Goal: Task Accomplishment & Management: Use online tool/utility

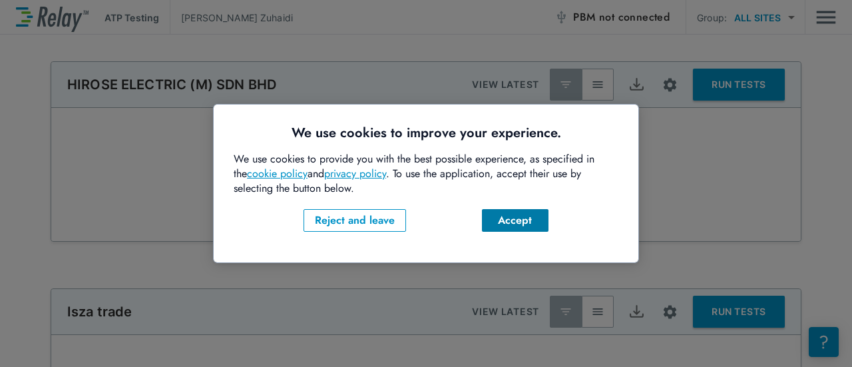
click at [508, 221] on div "Accept" at bounding box center [515, 220] width 45 height 16
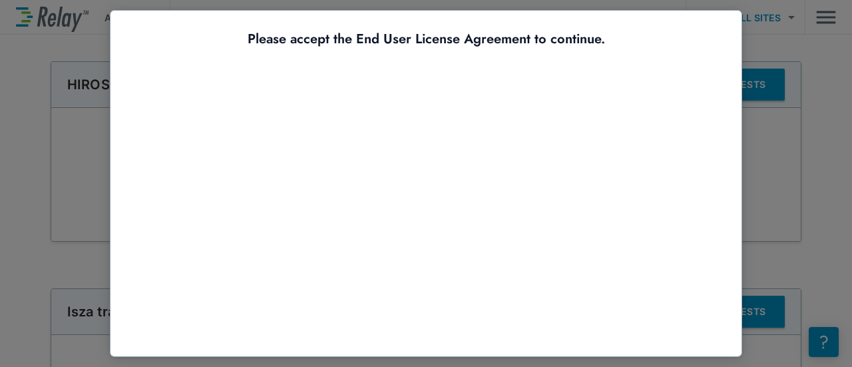
scroll to position [110, 0]
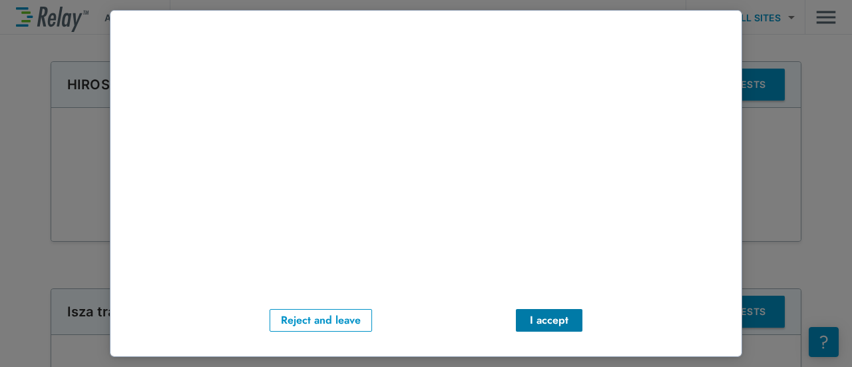
click at [530, 312] on div "I accept" at bounding box center [548, 320] width 45 height 16
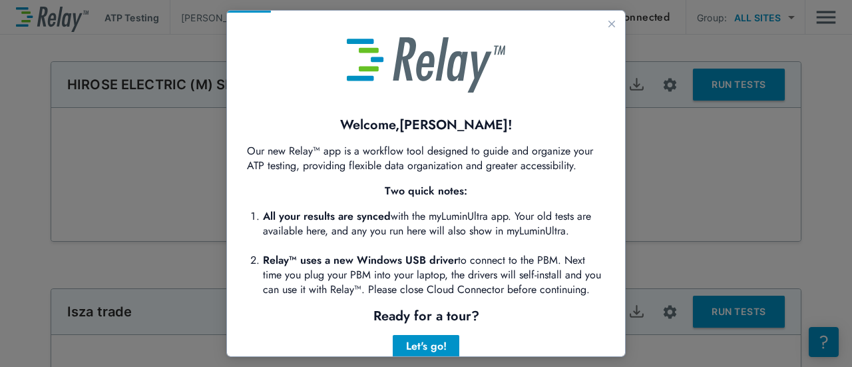
scroll to position [47, 0]
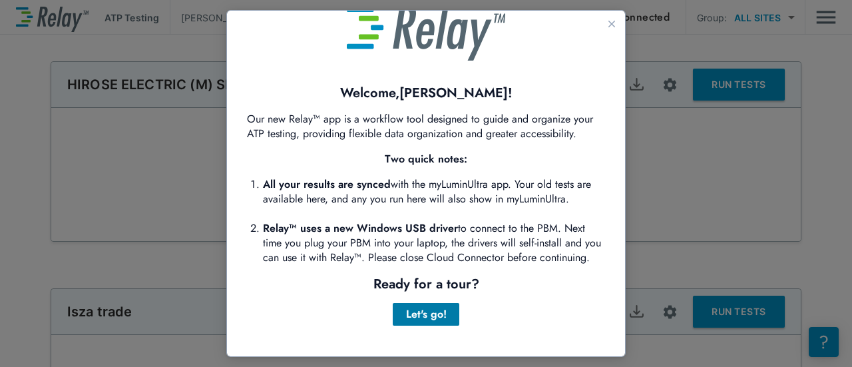
click at [419, 312] on div "Let's go!" at bounding box center [425, 314] width 45 height 16
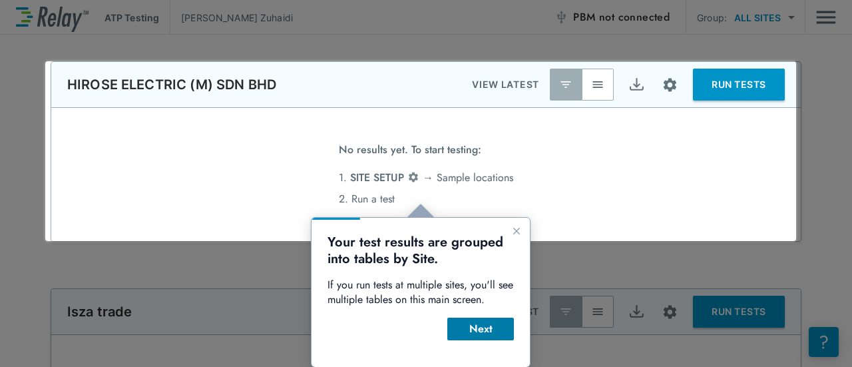
click at [472, 324] on div "Next" at bounding box center [480, 329] width 45 height 16
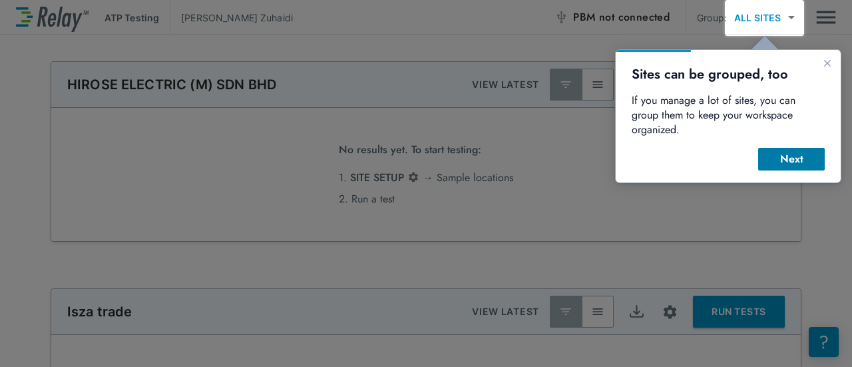
click at [772, 153] on button "Next" at bounding box center [791, 159] width 67 height 23
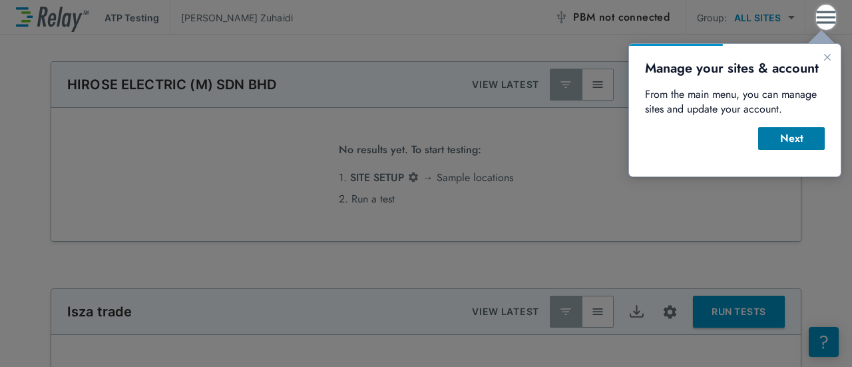
click at [778, 145] on div "Next" at bounding box center [791, 138] width 45 height 16
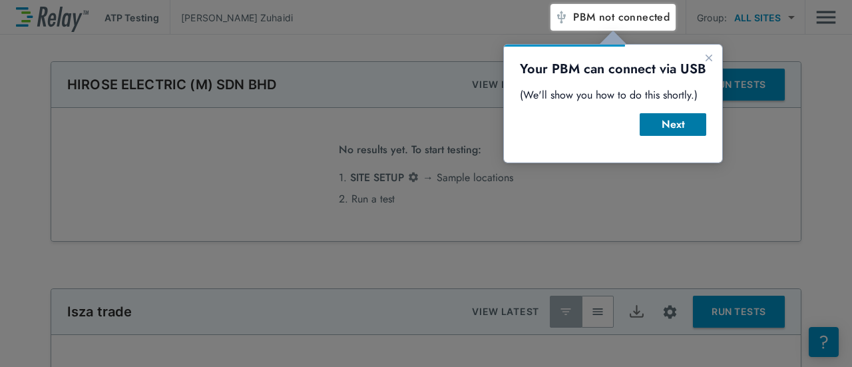
click at [659, 130] on div "Next" at bounding box center [672, 124] width 45 height 16
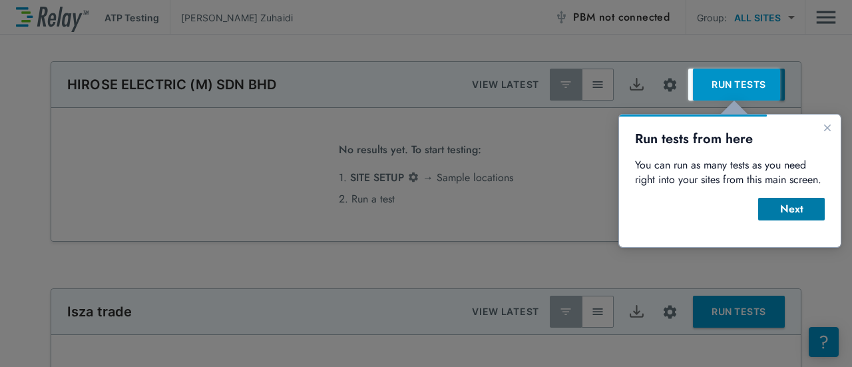
click at [803, 198] on button "Next" at bounding box center [791, 209] width 67 height 23
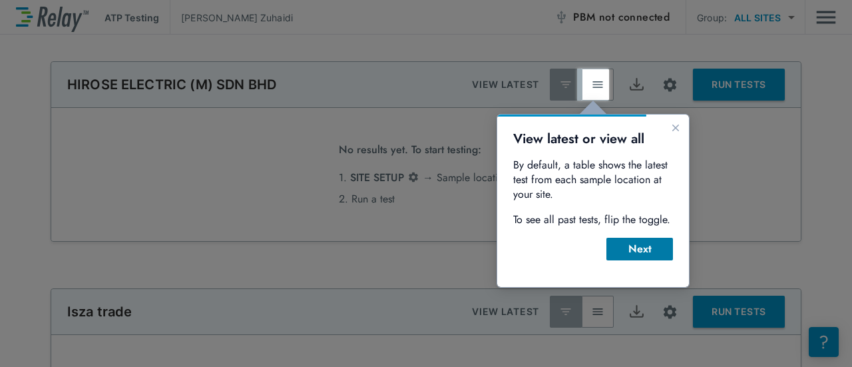
click at [621, 256] on div "Next" at bounding box center [639, 249] width 45 height 16
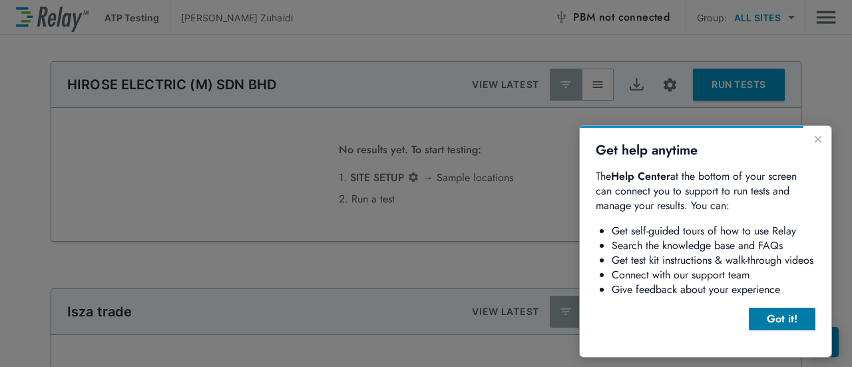
click at [776, 312] on div "Got it!" at bounding box center [781, 319] width 45 height 16
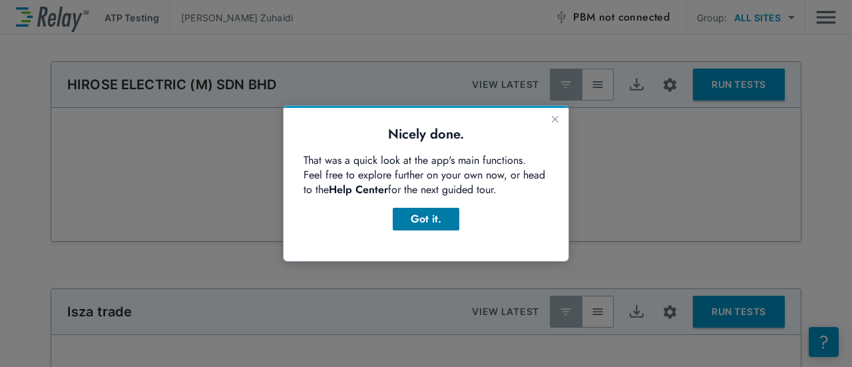
click at [433, 213] on div "Got it." at bounding box center [425, 219] width 45 height 16
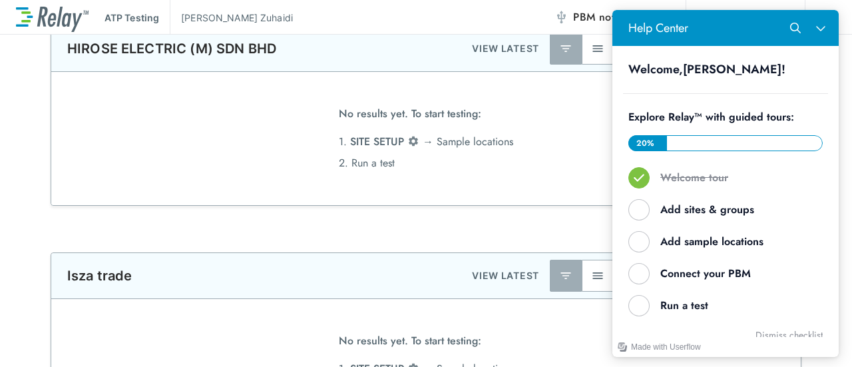
scroll to position [39, 0]
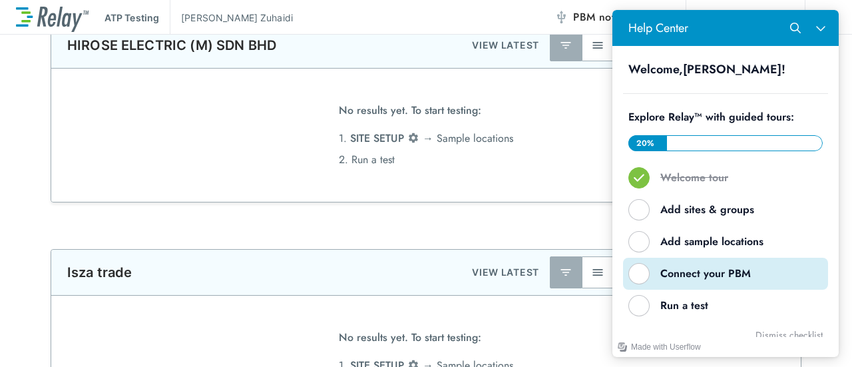
click at [694, 278] on div "Connect your PBM" at bounding box center [730, 273] width 141 height 15
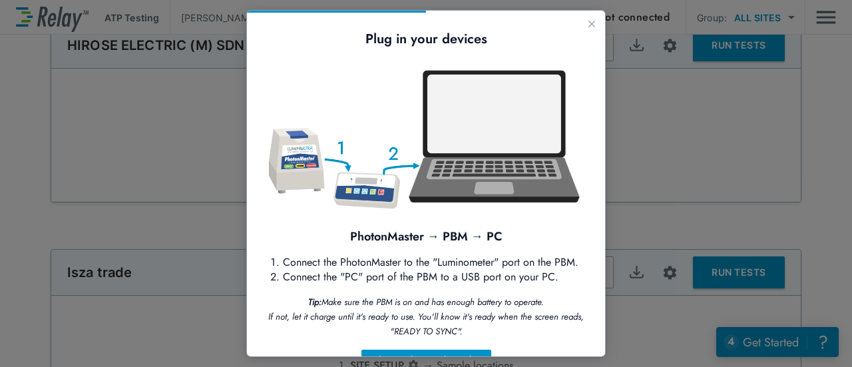
scroll to position [56, 0]
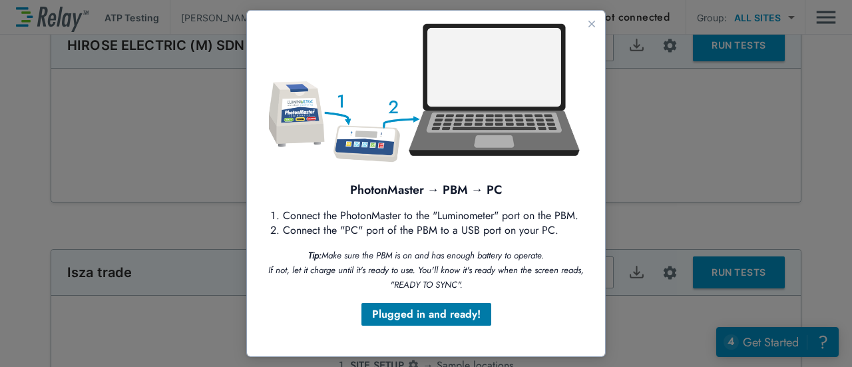
click at [454, 318] on div "Plugged in and ready!" at bounding box center [426, 314] width 108 height 16
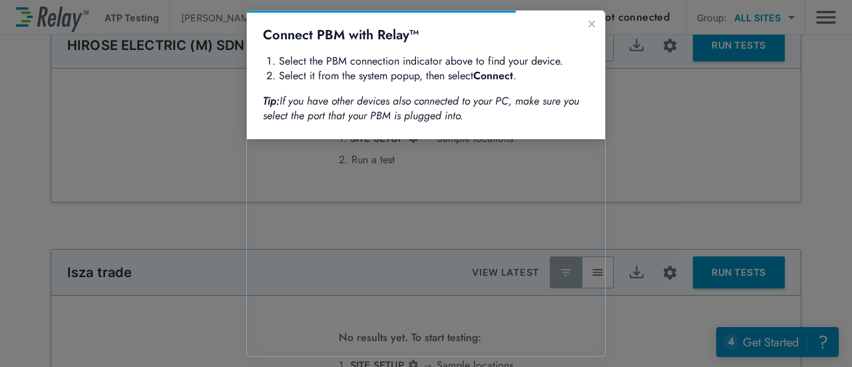
scroll to position [0, 0]
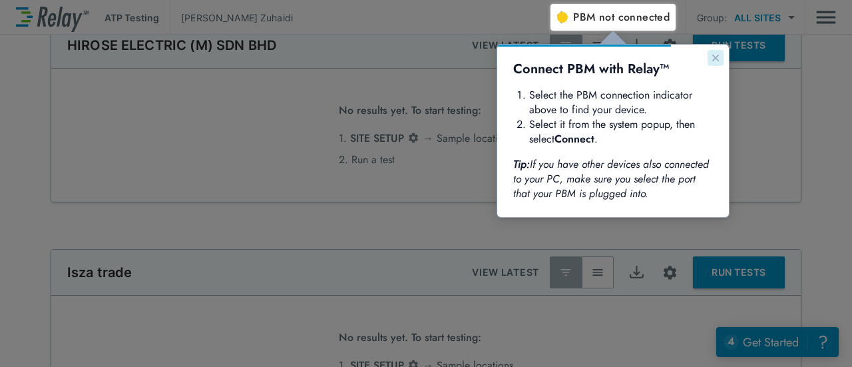
click at [710, 56] on icon "Close guide" at bounding box center [715, 58] width 11 height 11
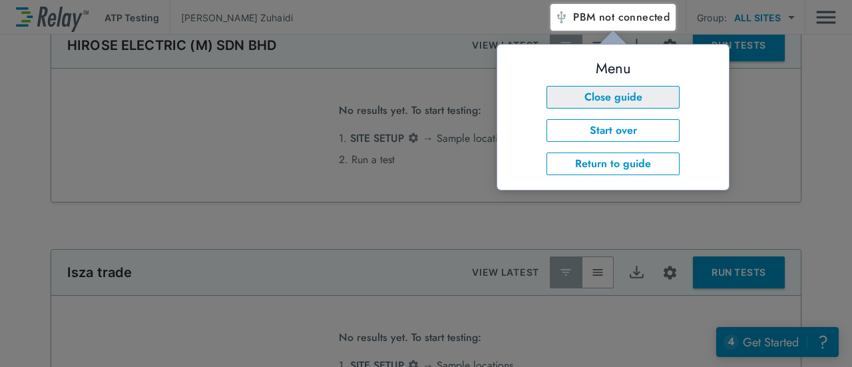
click at [633, 91] on button "Close guide" at bounding box center [612, 97] width 133 height 23
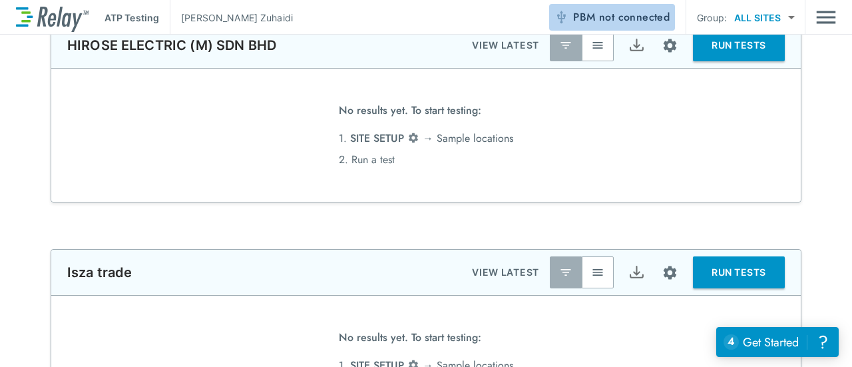
click at [610, 14] on span "not connected" at bounding box center [634, 16] width 71 height 15
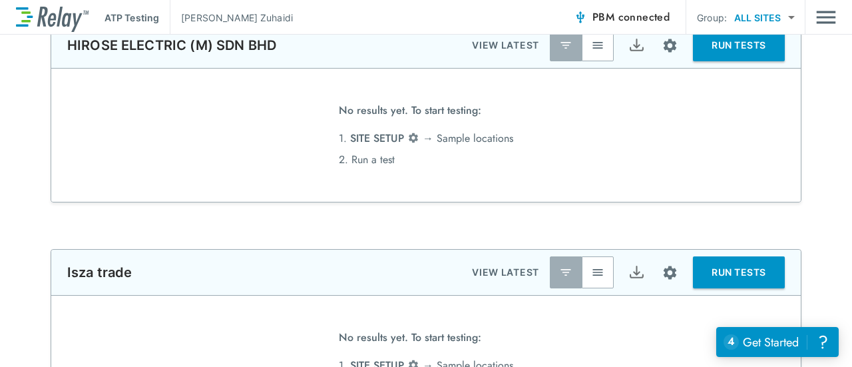
click at [339, 357] on li "1. SITE SETUP → Sample locations" at bounding box center [426, 365] width 174 height 21
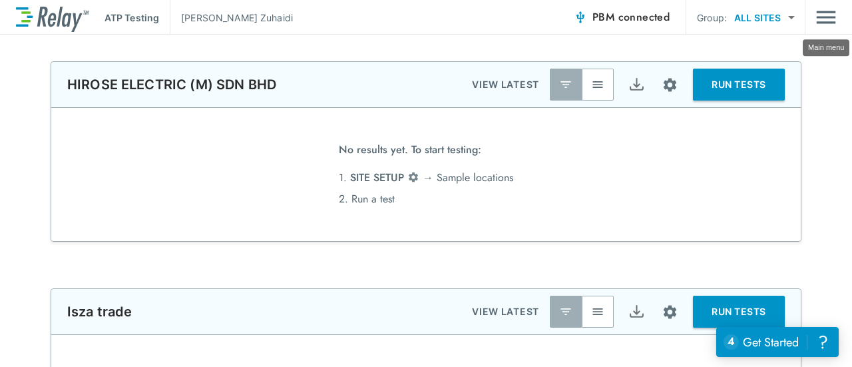
click at [820, 23] on img "Main menu" at bounding box center [826, 17] width 20 height 25
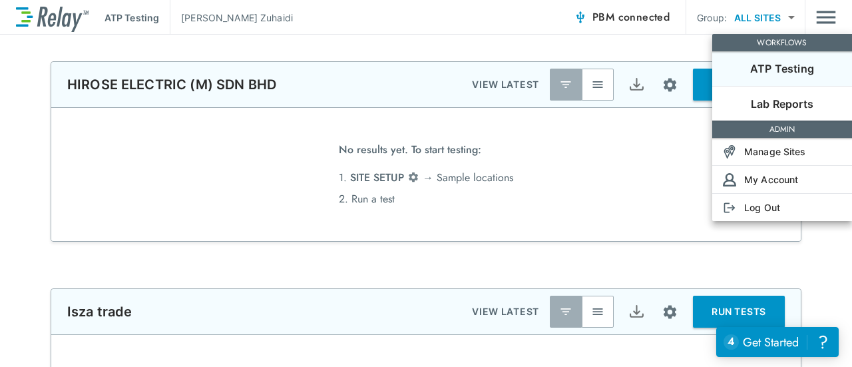
click at [624, 160] on div at bounding box center [426, 183] width 852 height 367
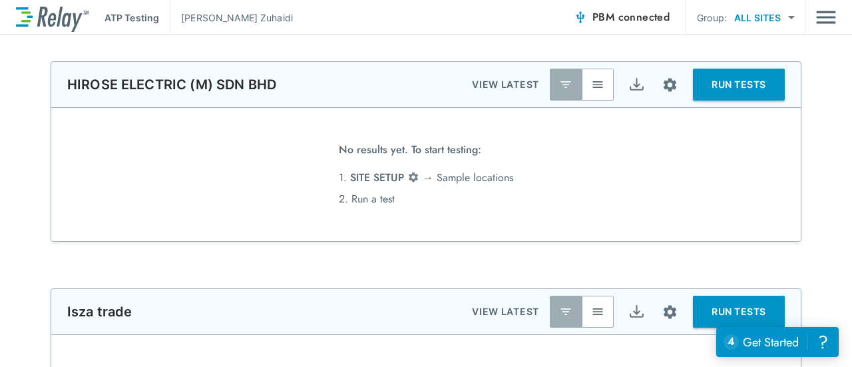
click at [706, 87] on button "RUN TESTS" at bounding box center [739, 85] width 92 height 32
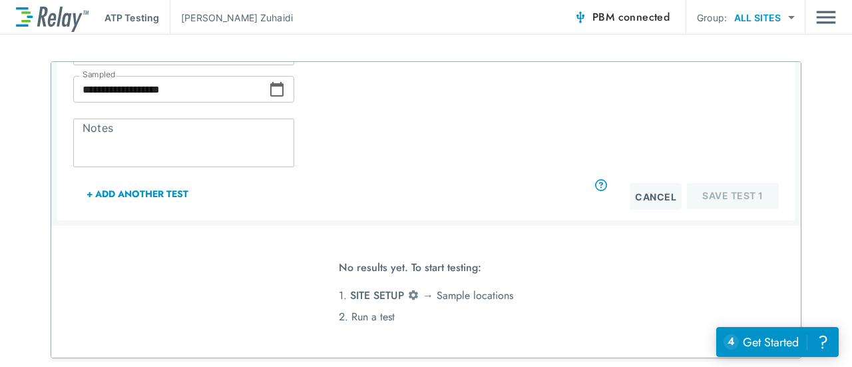
scroll to position [13, 0]
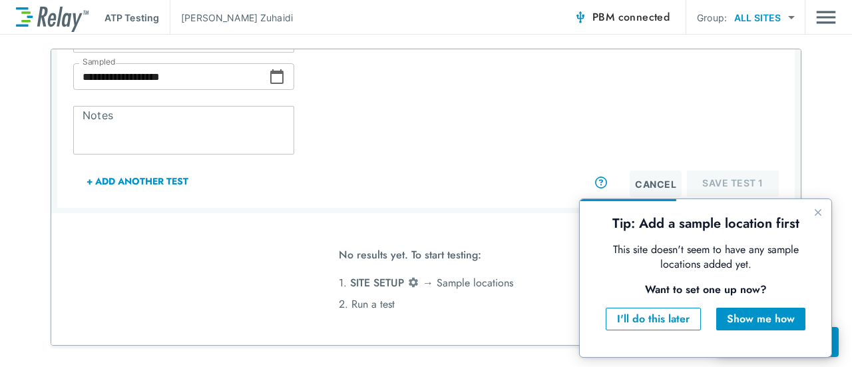
click at [652, 184] on button "Cancel" at bounding box center [656, 183] width 52 height 27
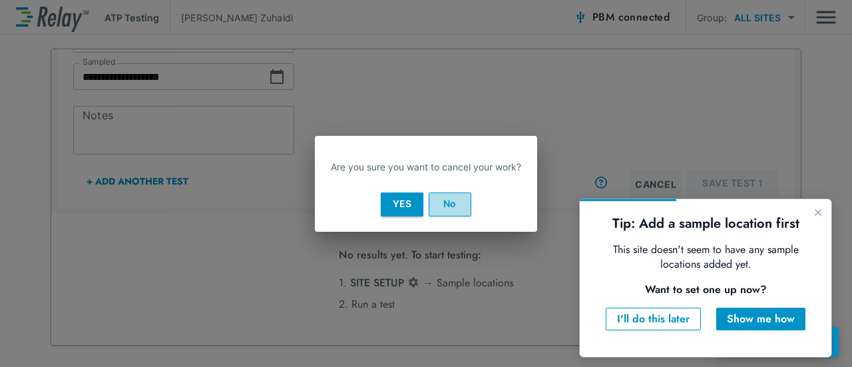
click at [464, 192] on button "No" at bounding box center [450, 204] width 43 height 24
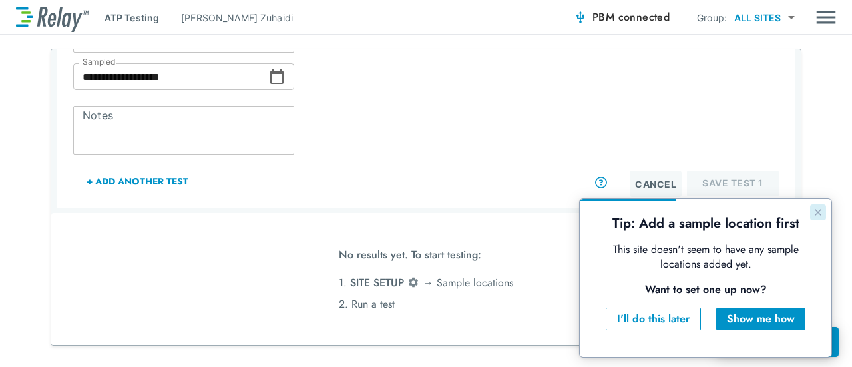
click at [817, 210] on icon "Close guide" at bounding box center [818, 212] width 7 height 7
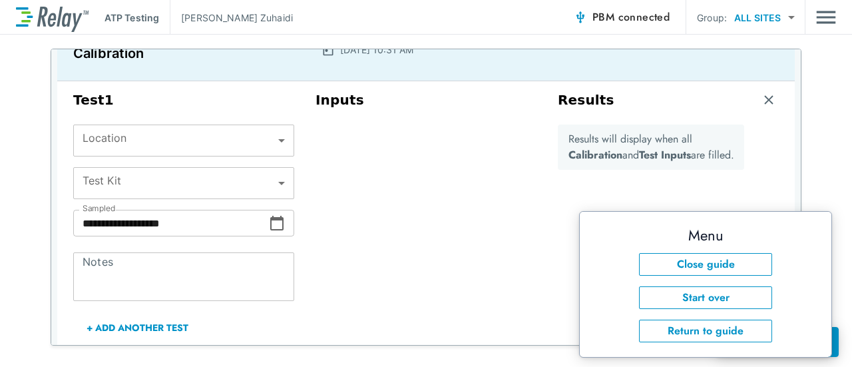
scroll to position [0, 0]
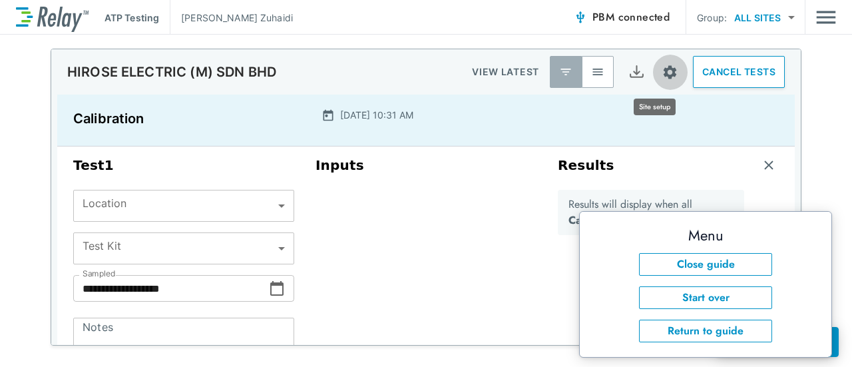
click at [662, 69] on img "Site setup" at bounding box center [670, 72] width 17 height 17
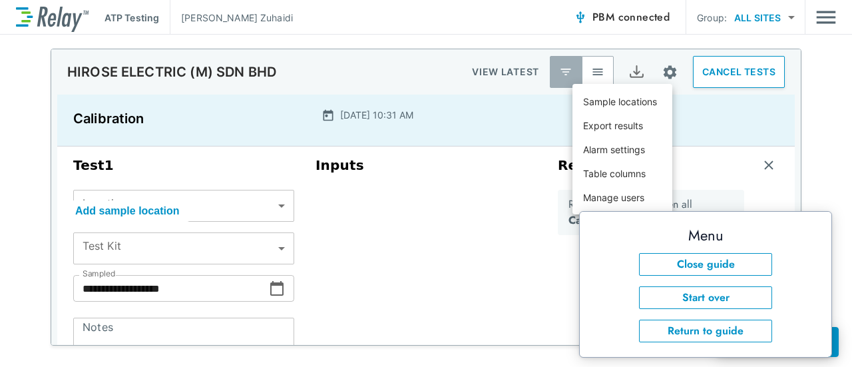
click at [516, 223] on div at bounding box center [426, 183] width 852 height 367
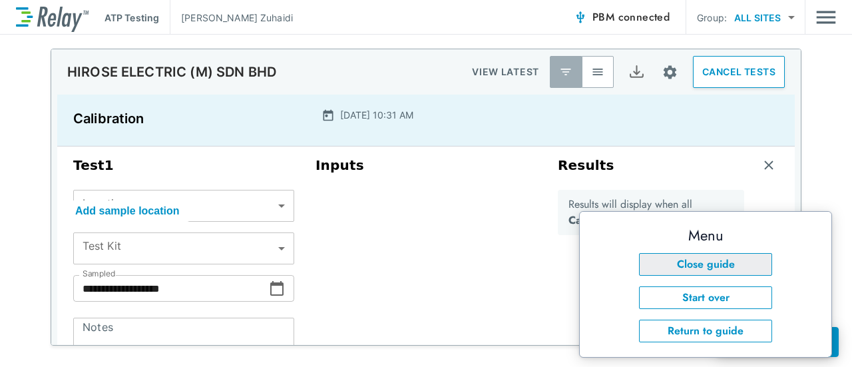
click at [692, 264] on button "Close guide" at bounding box center [705, 264] width 133 height 23
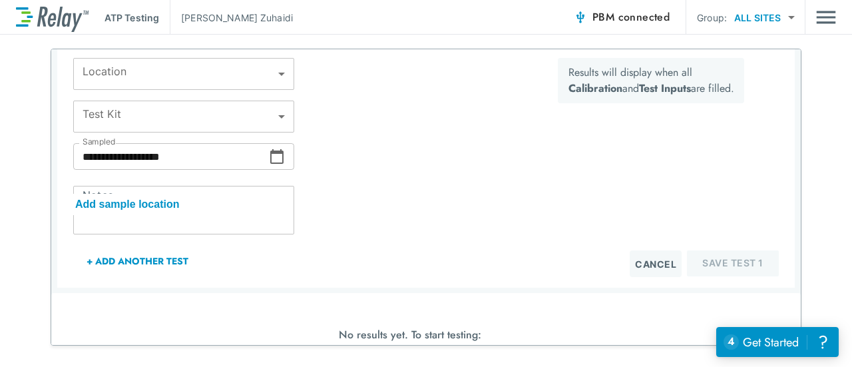
scroll to position [1, 0]
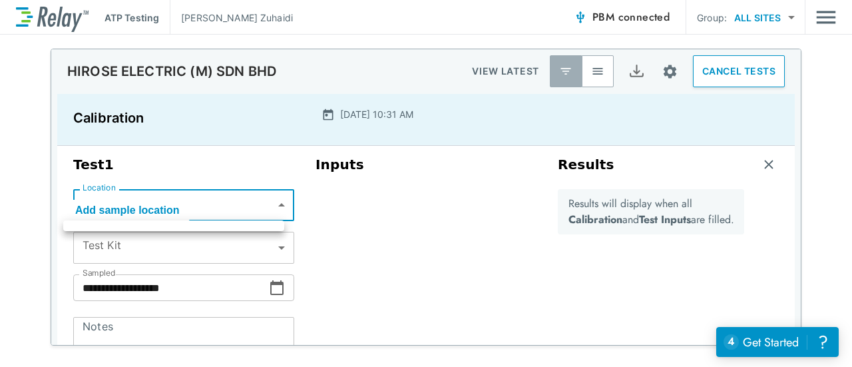
click at [216, 194] on body "**********" at bounding box center [426, 183] width 852 height 367
click at [216, 194] on div at bounding box center [426, 183] width 852 height 367
click at [243, 209] on body "**********" at bounding box center [426, 183] width 852 height 367
click at [241, 206] on div at bounding box center [426, 183] width 852 height 367
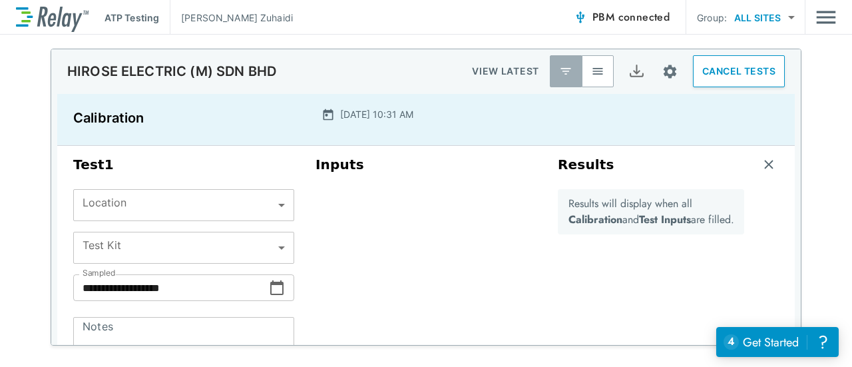
click at [446, 242] on div "Inputs" at bounding box center [426, 282] width 242 height 262
click at [158, 214] on div "Add sample location" at bounding box center [127, 210] width 125 height 21
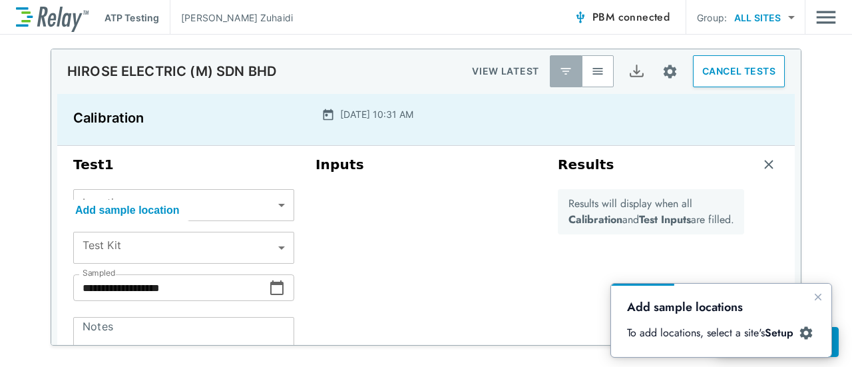
scroll to position [0, 0]
click at [157, 213] on div "Add sample location" at bounding box center [127, 210] width 125 height 21
click at [662, 66] on img "Site setup" at bounding box center [670, 71] width 17 height 17
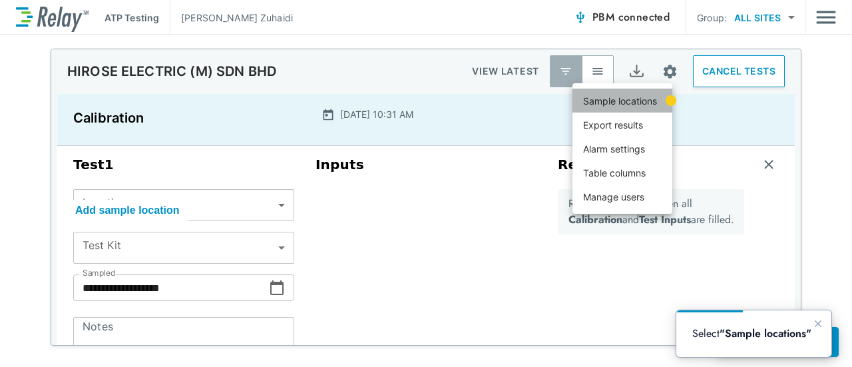
click at [642, 95] on p "Sample locations" at bounding box center [620, 101] width 74 height 14
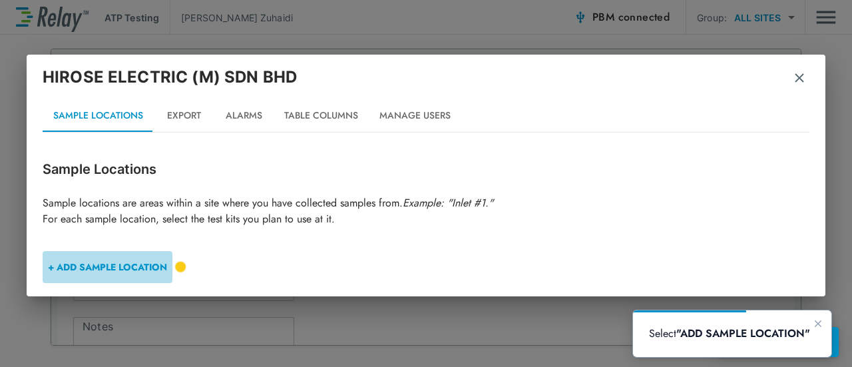
click at [145, 260] on button "+ ADD SAMPLE LOCATION" at bounding box center [108, 267] width 130 height 32
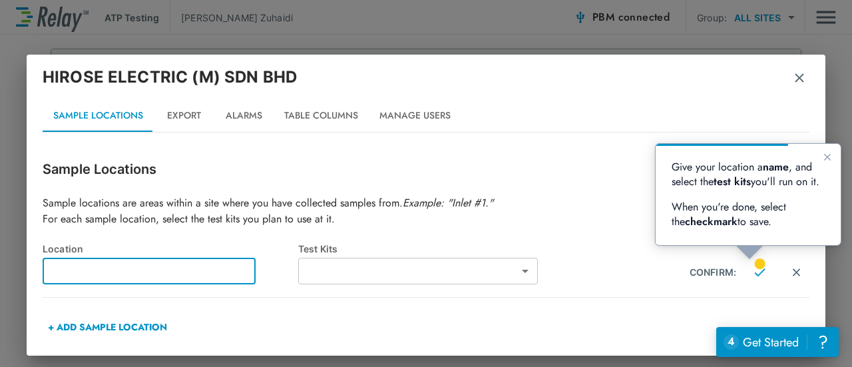
click at [246, 267] on input "text" at bounding box center [149, 271] width 213 height 27
type input "****"
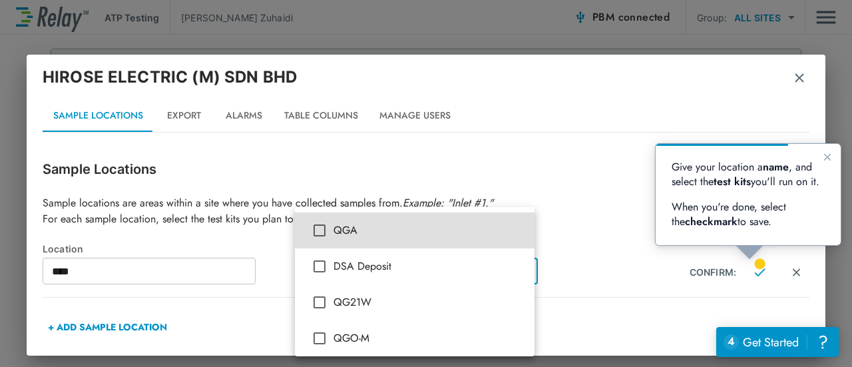
click at [340, 262] on body "**********" at bounding box center [426, 183] width 852 height 367
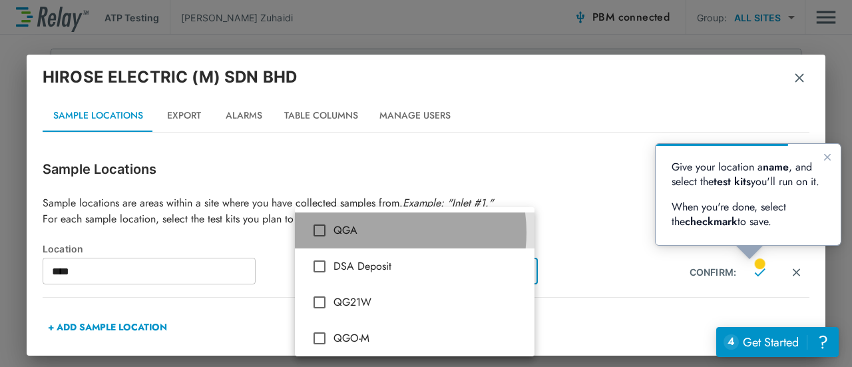
click at [378, 232] on span "QGA" at bounding box center [428, 230] width 190 height 16
type input "***"
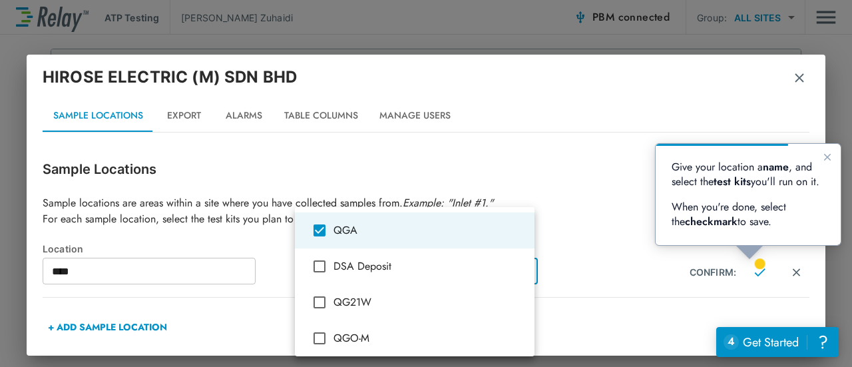
click at [572, 266] on div at bounding box center [426, 183] width 852 height 367
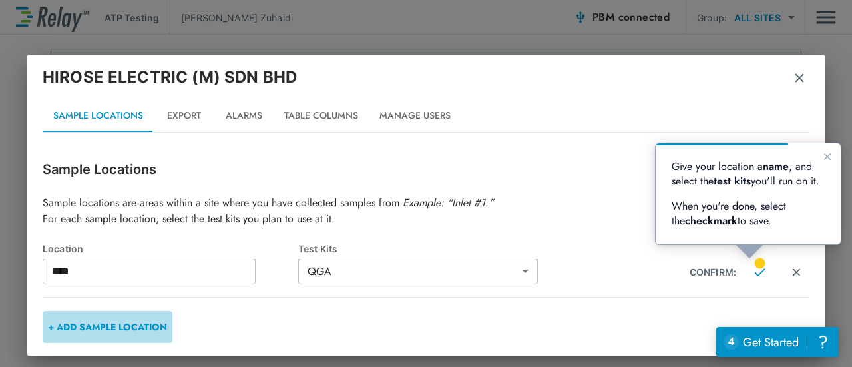
click at [103, 321] on button "+ ADD SAMPLE LOCATION" at bounding box center [108, 327] width 130 height 32
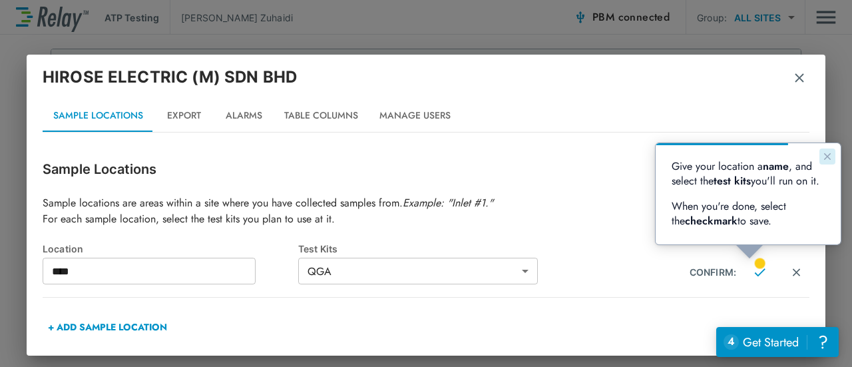
click at [831, 149] on button "Close guide" at bounding box center [827, 156] width 16 height 16
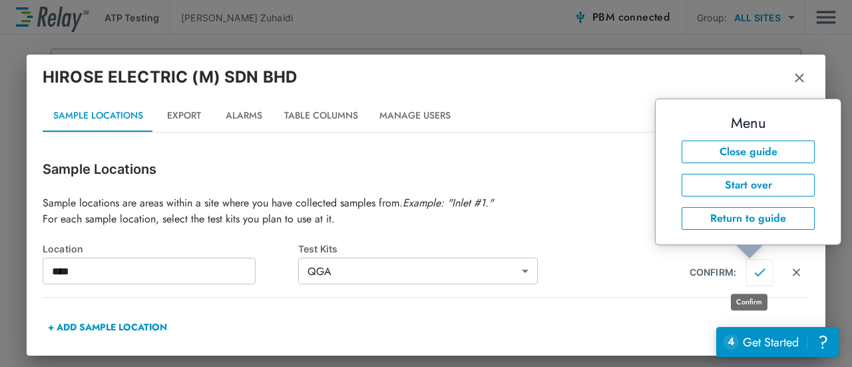
click at [754, 275] on img "Confirm" at bounding box center [759, 272] width 11 height 12
click at [735, 160] on button "Close guide" at bounding box center [748, 151] width 133 height 23
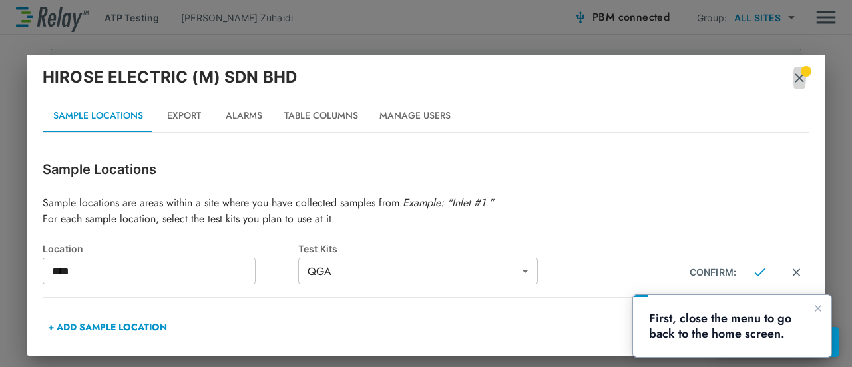
click at [797, 73] on img "button" at bounding box center [799, 77] width 13 height 13
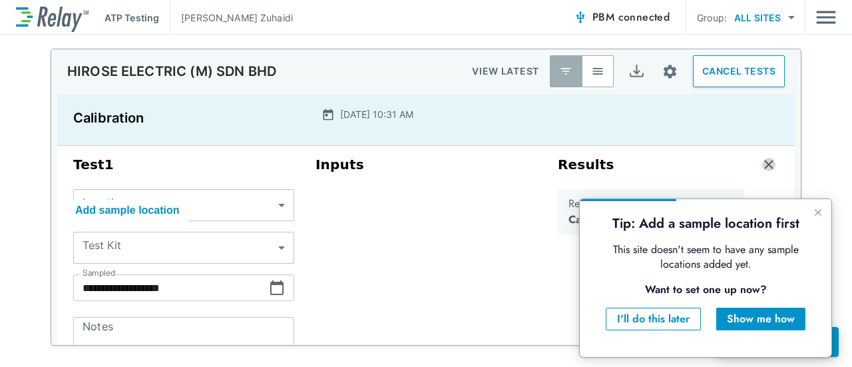
click at [762, 162] on img "button" at bounding box center [768, 164] width 13 height 13
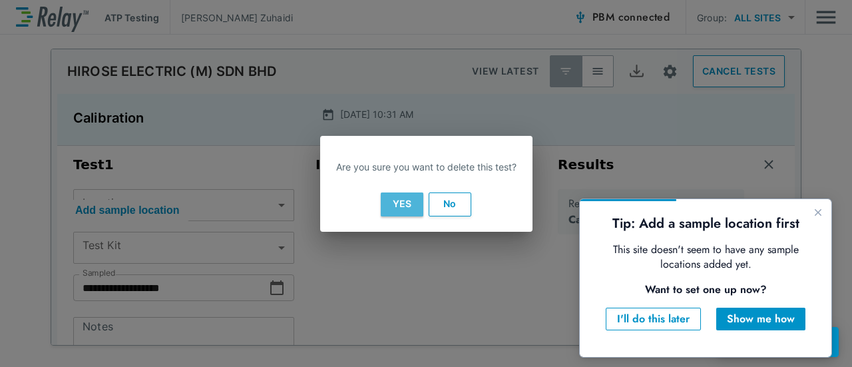
click at [383, 193] on button "Yes" at bounding box center [402, 204] width 43 height 24
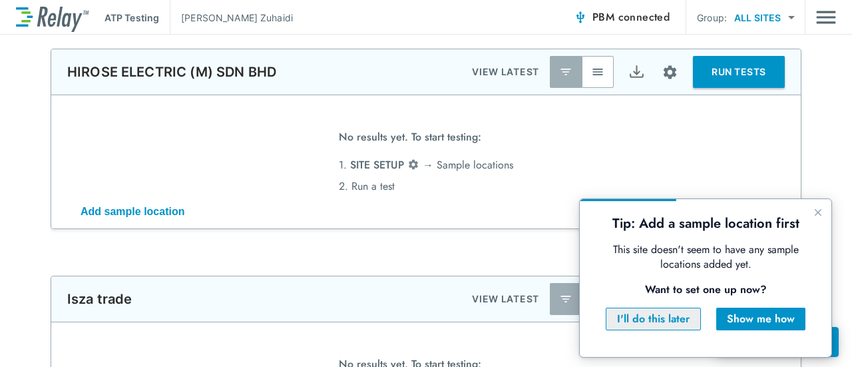
click at [660, 322] on div "I'll do this later" at bounding box center [653, 319] width 73 height 16
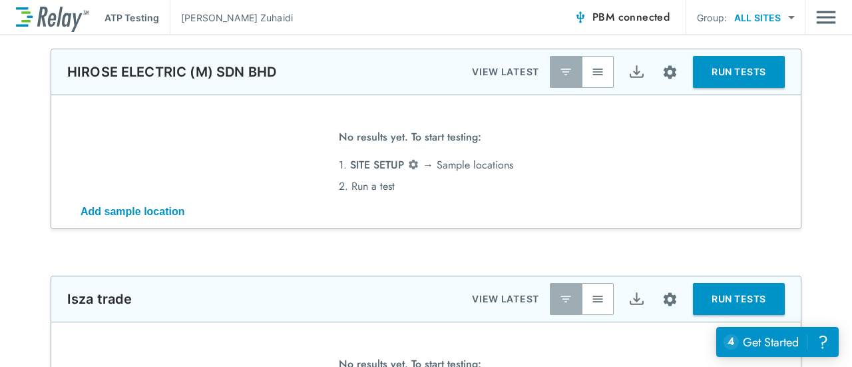
click at [105, 215] on div "Add sample location" at bounding box center [132, 211] width 125 height 21
click at [109, 216] on div "Add sample location" at bounding box center [132, 211] width 125 height 21
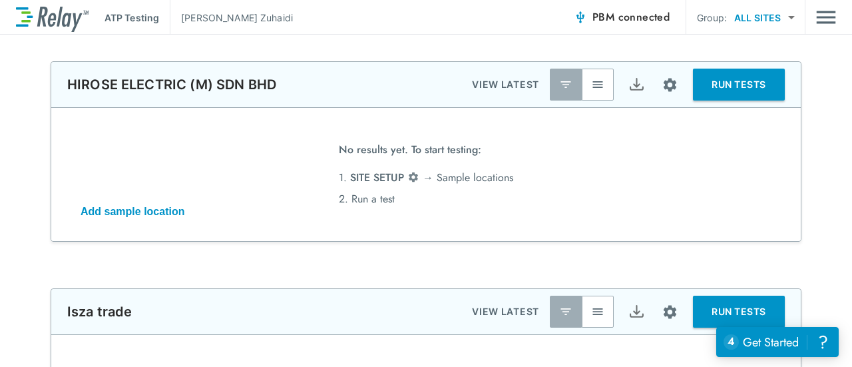
click at [585, 87] on button "button" at bounding box center [598, 85] width 32 height 32
click at [559, 90] on img "button" at bounding box center [565, 84] width 13 height 13
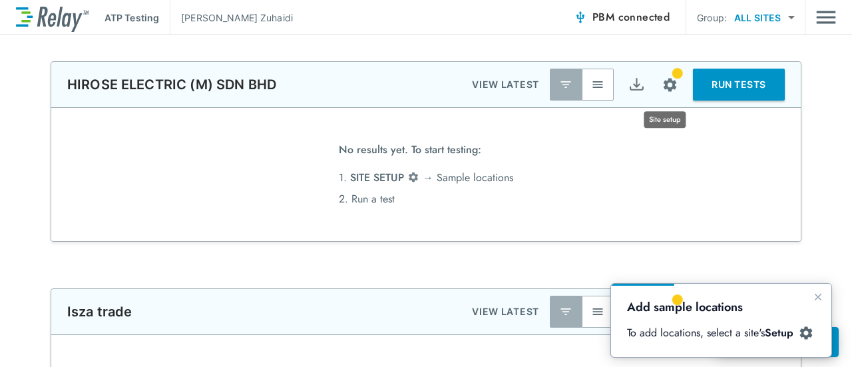
click at [669, 81] on img "Site setup" at bounding box center [670, 85] width 17 height 17
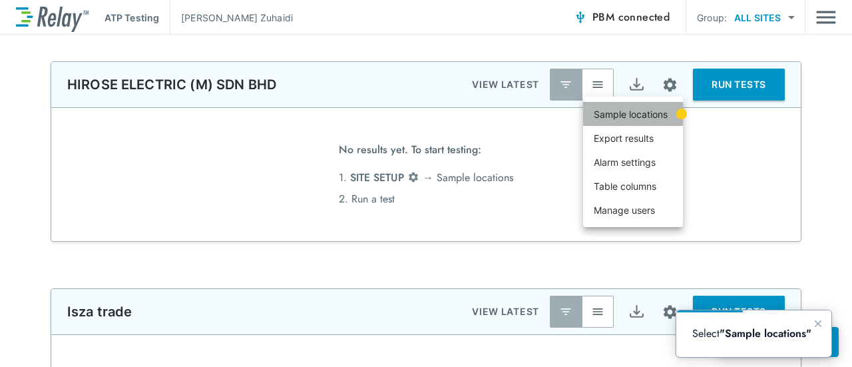
click at [657, 103] on li "Sample locations" at bounding box center [633, 114] width 100 height 24
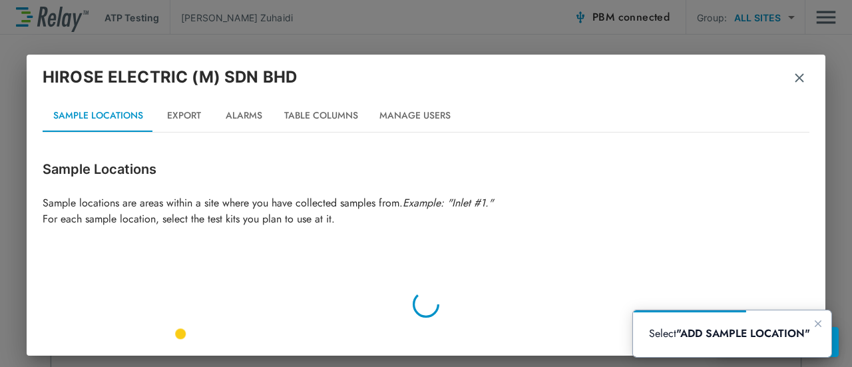
scroll to position [73, 0]
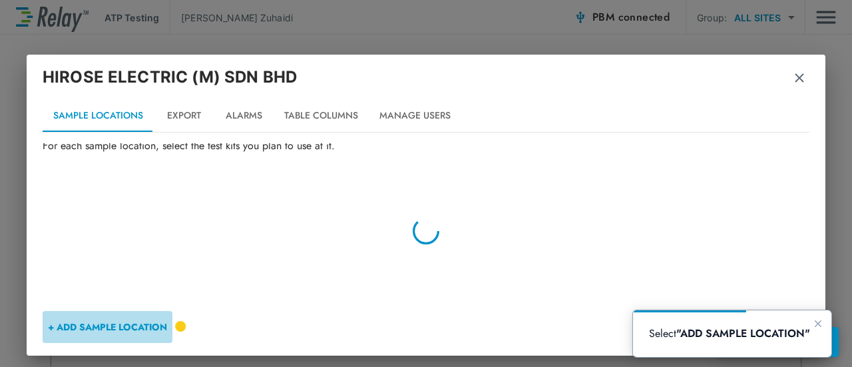
click at [101, 329] on button "+ ADD SAMPLE LOCATION" at bounding box center [108, 327] width 130 height 32
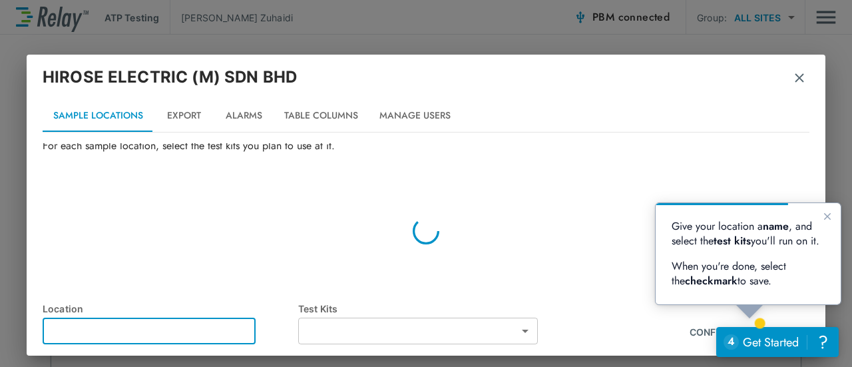
click at [138, 322] on input "text" at bounding box center [149, 330] width 213 height 27
type input "****"
click at [359, 328] on body "**********" at bounding box center [426, 183] width 852 height 367
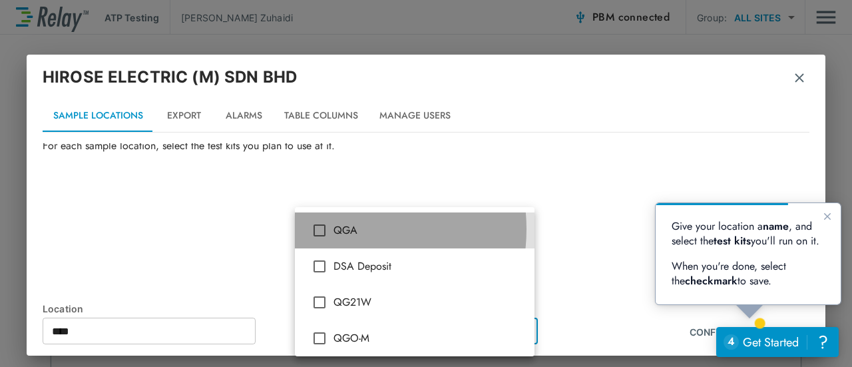
click at [344, 229] on span "QGA" at bounding box center [428, 230] width 190 height 16
type input "***"
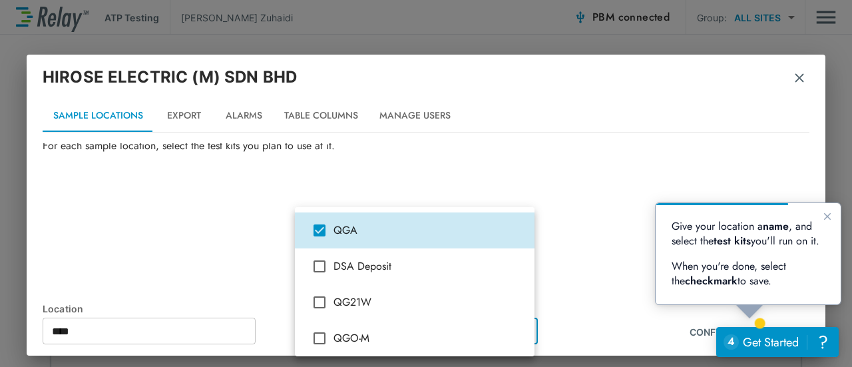
type input "****"
type input "***"
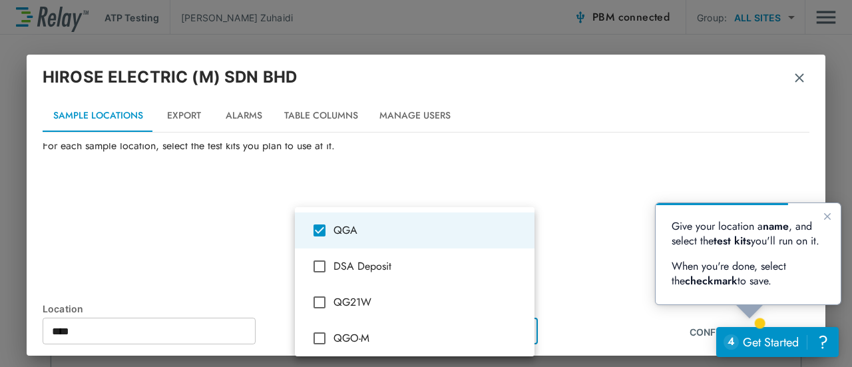
click at [597, 275] on div at bounding box center [426, 183] width 852 height 367
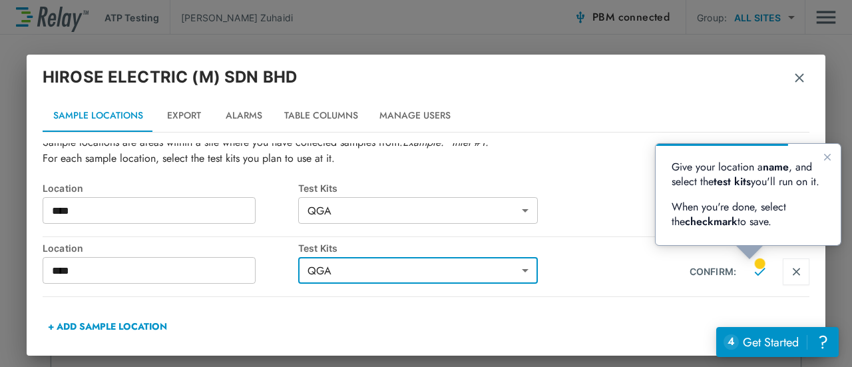
scroll to position [60, 0]
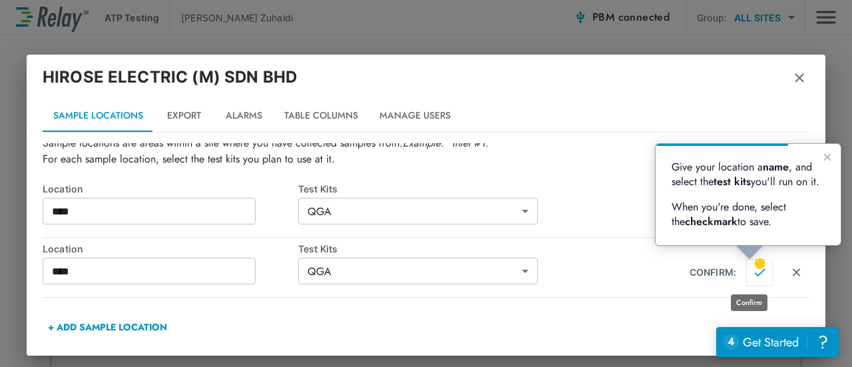
click at [754, 272] on img "Confirm" at bounding box center [759, 272] width 11 height 12
click at [831, 157] on icon "Close guide" at bounding box center [827, 157] width 11 height 11
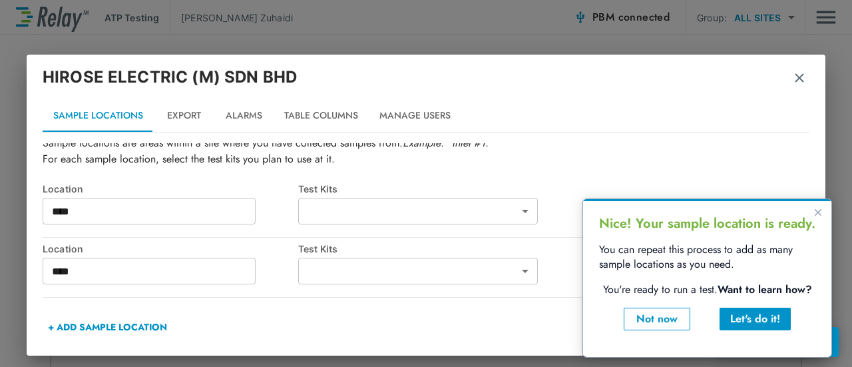
type input "***"
click at [733, 308] on button "Let's do it!" at bounding box center [755, 319] width 71 height 23
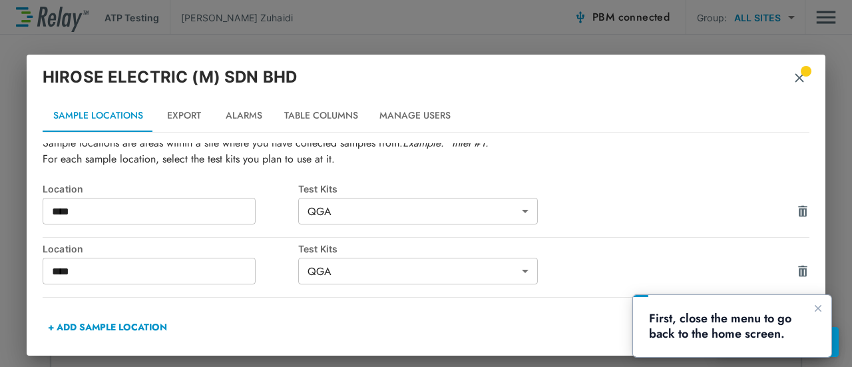
scroll to position [0, 0]
click at [800, 76] on img "button" at bounding box center [799, 77] width 13 height 13
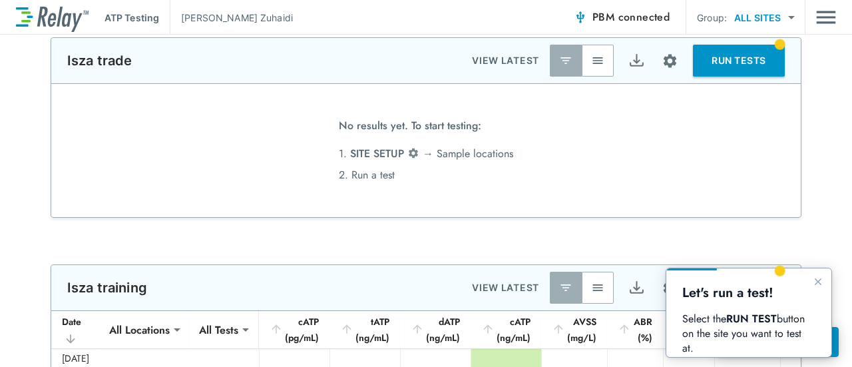
scroll to position [176, 0]
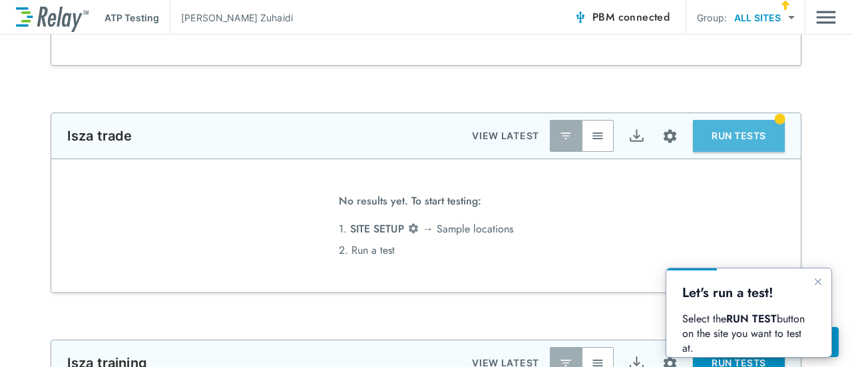
click at [744, 124] on button "RUN TESTS" at bounding box center [739, 136] width 92 height 32
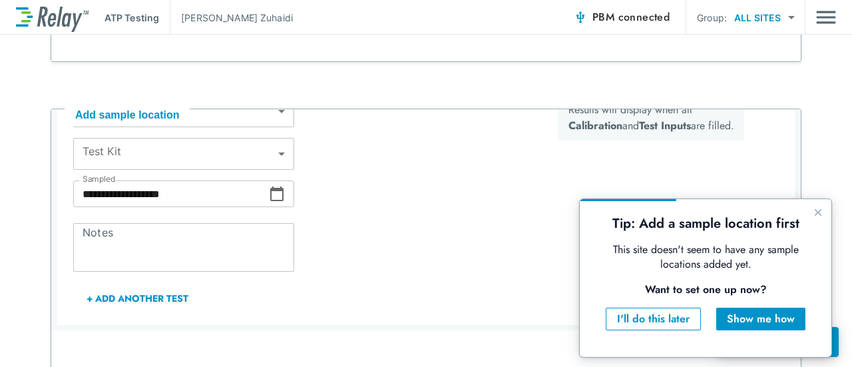
scroll to position [155, 0]
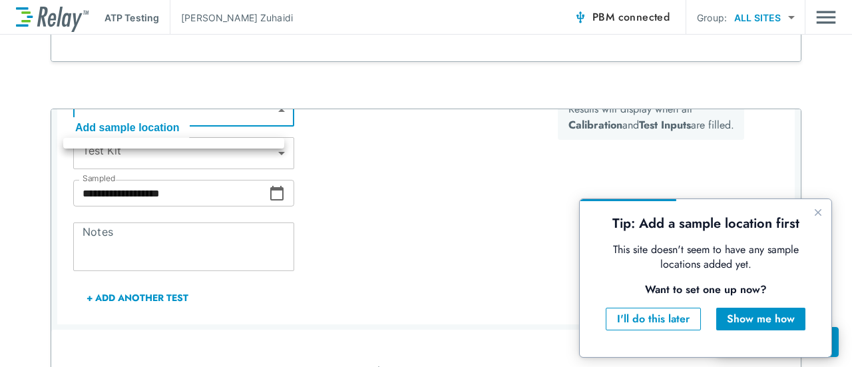
click at [257, 118] on body "**********" at bounding box center [426, 183] width 852 height 367
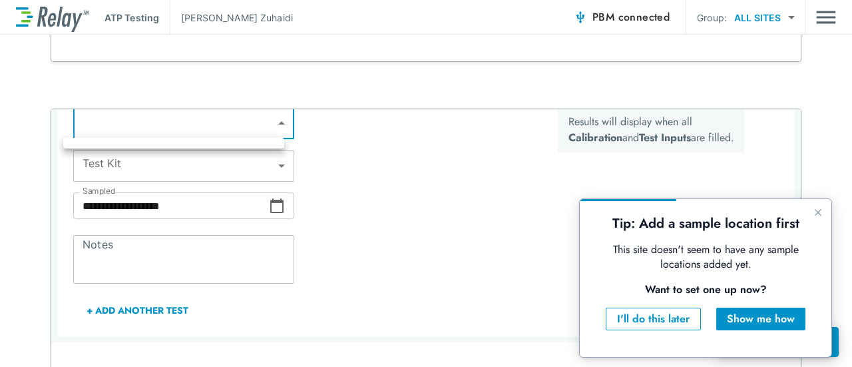
click at [358, 179] on div at bounding box center [426, 183] width 852 height 367
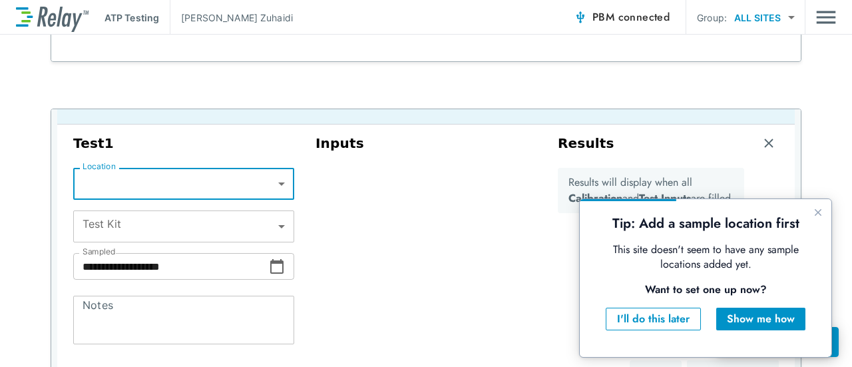
scroll to position [81, 0]
click at [268, 186] on body "**********" at bounding box center [426, 183] width 852 height 367
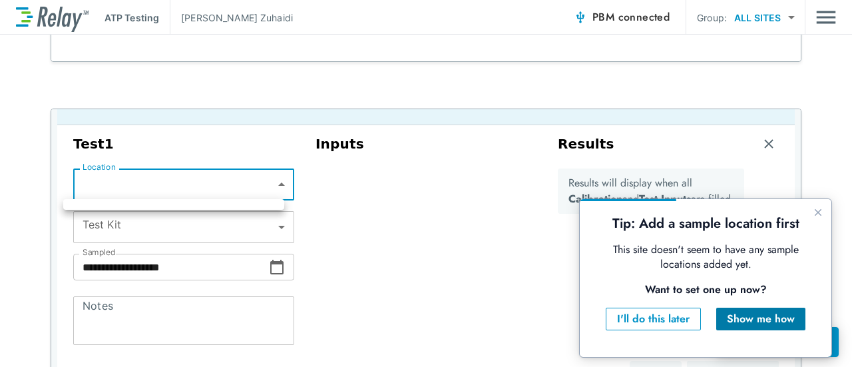
click at [791, 314] on div "Show me how" at bounding box center [761, 319] width 68 height 16
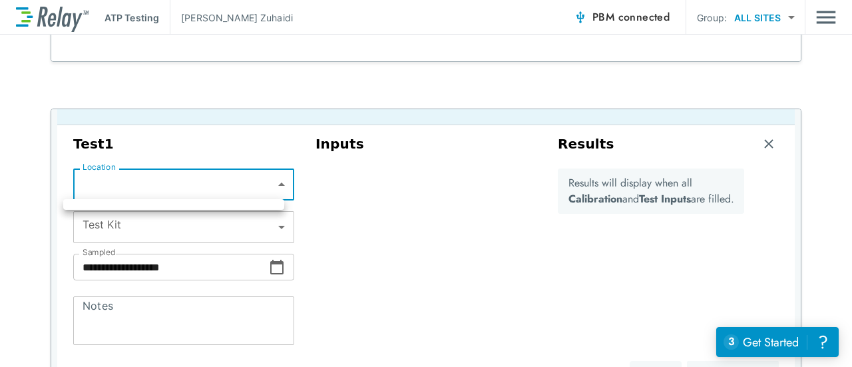
scroll to position [0, 0]
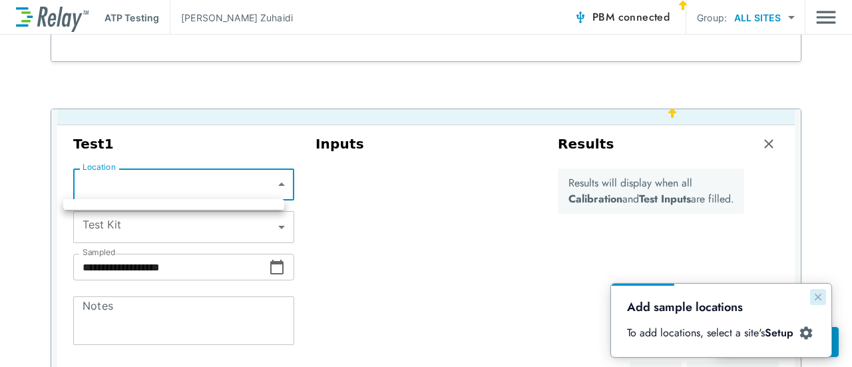
click at [815, 299] on icon "Close guide" at bounding box center [818, 297] width 7 height 7
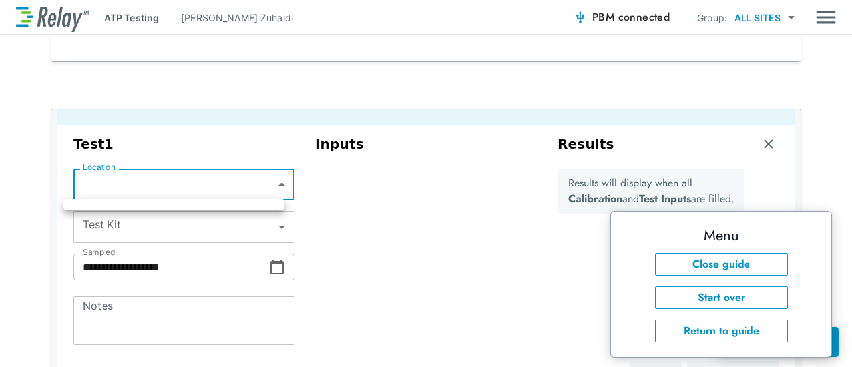
click at [453, 226] on div at bounding box center [426, 183] width 852 height 367
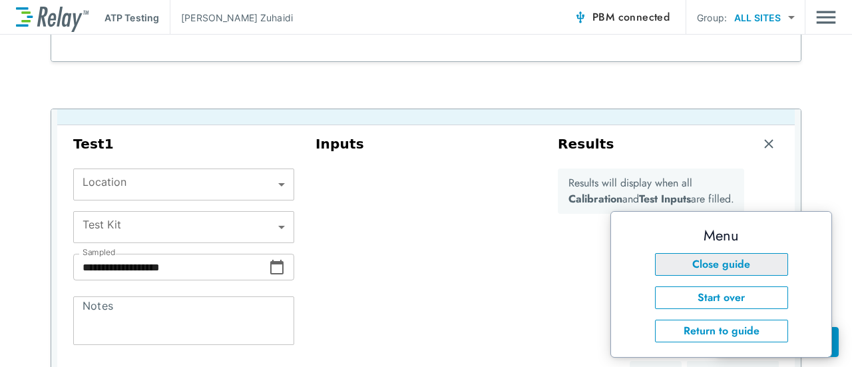
click at [765, 268] on button "Close guide" at bounding box center [721, 264] width 133 height 23
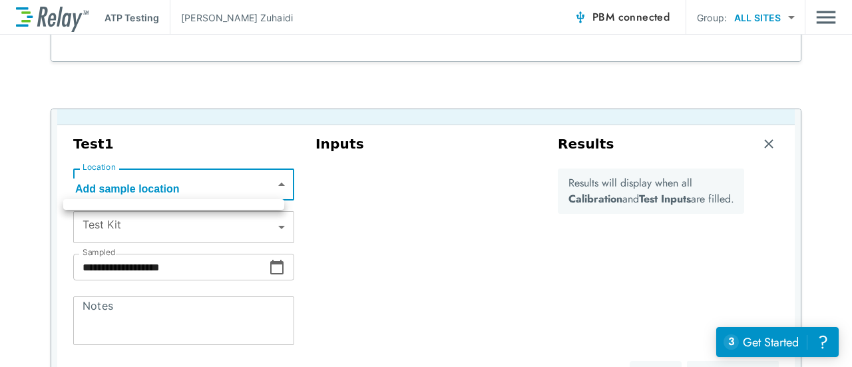
click at [208, 180] on body "**********" at bounding box center [426, 183] width 852 height 367
click at [115, 200] on ul at bounding box center [173, 204] width 221 height 11
click at [335, 199] on div at bounding box center [426, 183] width 852 height 367
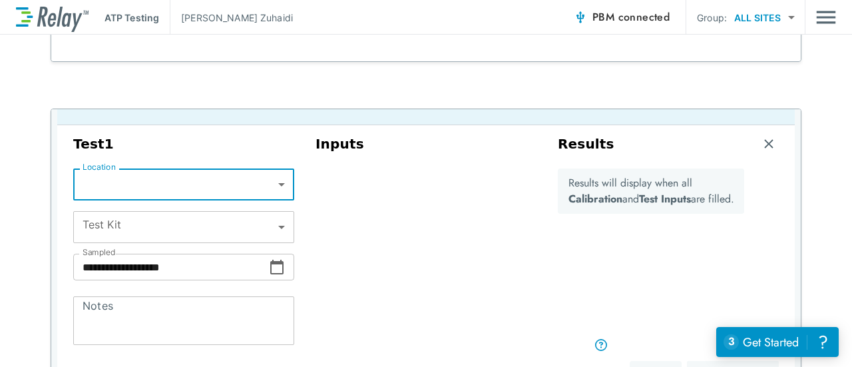
scroll to position [116, 0]
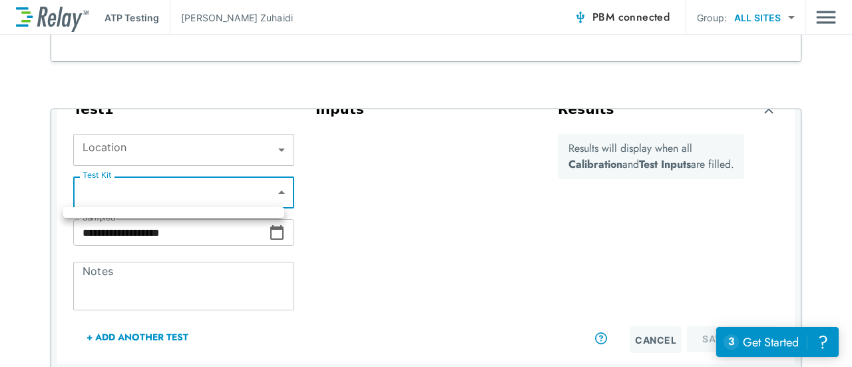
click at [233, 186] on body "**********" at bounding box center [426, 183] width 852 height 367
click at [360, 216] on div at bounding box center [426, 183] width 852 height 367
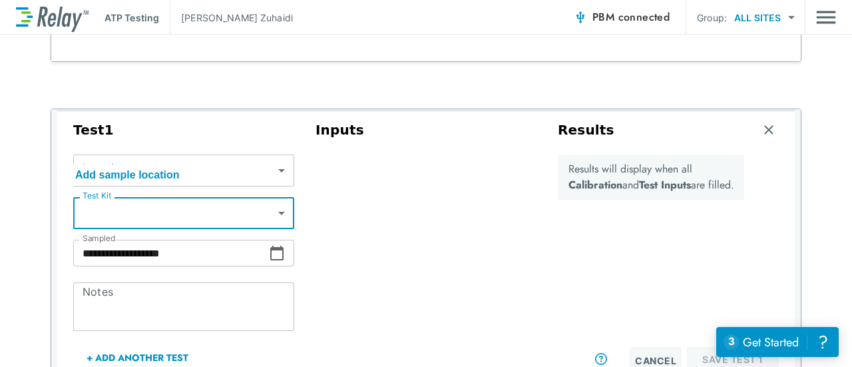
scroll to position [81, 0]
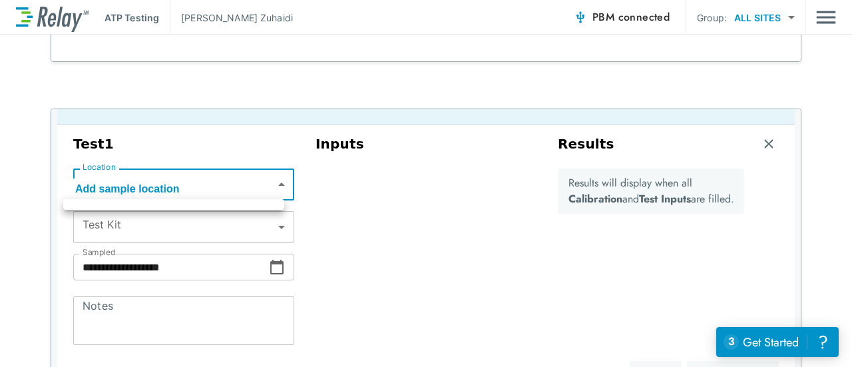
click at [116, 170] on body "**********" at bounding box center [426, 183] width 852 height 367
click at [97, 223] on div at bounding box center [426, 183] width 852 height 367
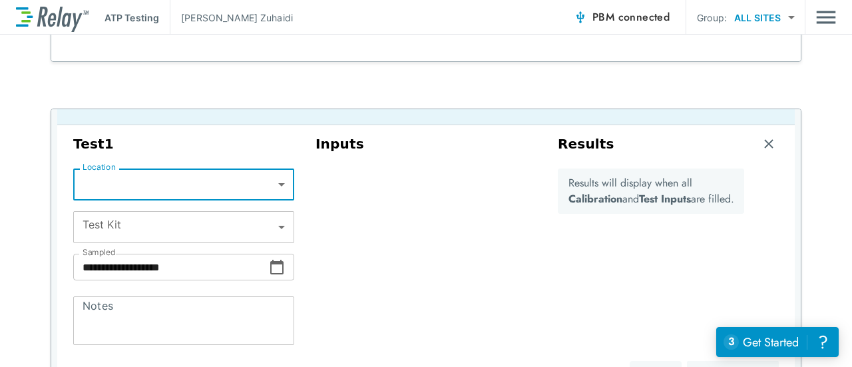
click at [284, 176] on div "**********" at bounding box center [184, 261] width 242 height 262
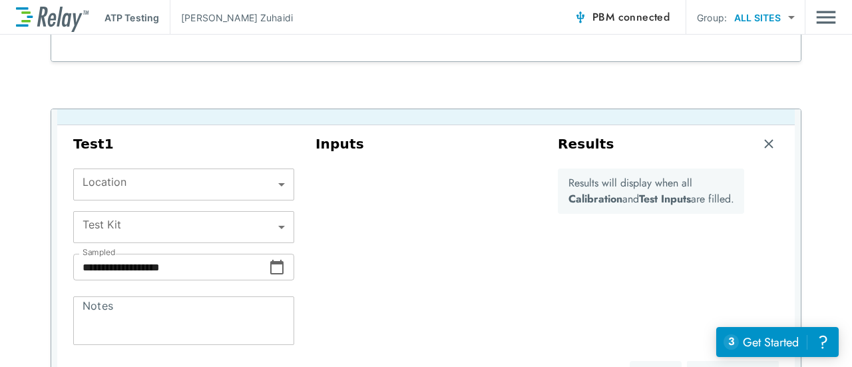
click at [202, 178] on body "**********" at bounding box center [426, 183] width 852 height 367
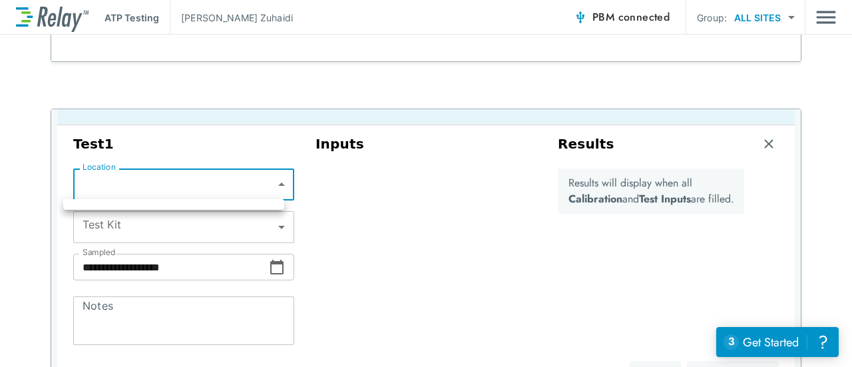
click at [196, 207] on ul at bounding box center [173, 204] width 221 height 11
click at [198, 190] on div at bounding box center [426, 183] width 852 height 367
click at [198, 190] on body "**********" at bounding box center [426, 183] width 852 height 367
click at [400, 232] on div at bounding box center [426, 183] width 852 height 367
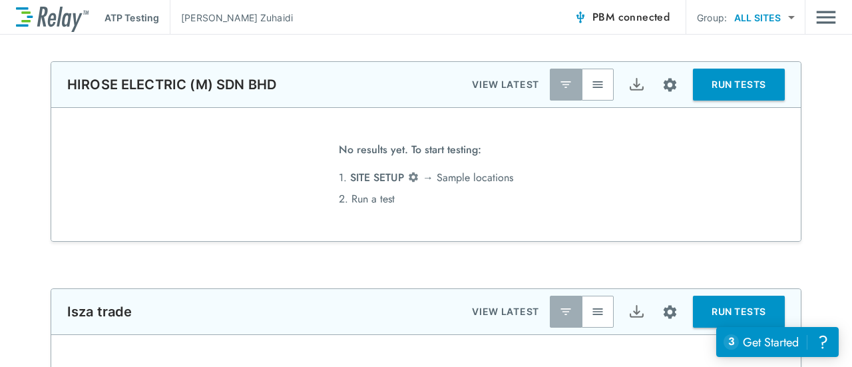
scroll to position [0, 0]
click at [493, 209] on div "No results yet. To start testing: 1. SITE SETUP → Sample locations 2. Run a test" at bounding box center [425, 174] width 749 height 133
click at [715, 87] on button "RUN TESTS" at bounding box center [739, 85] width 92 height 32
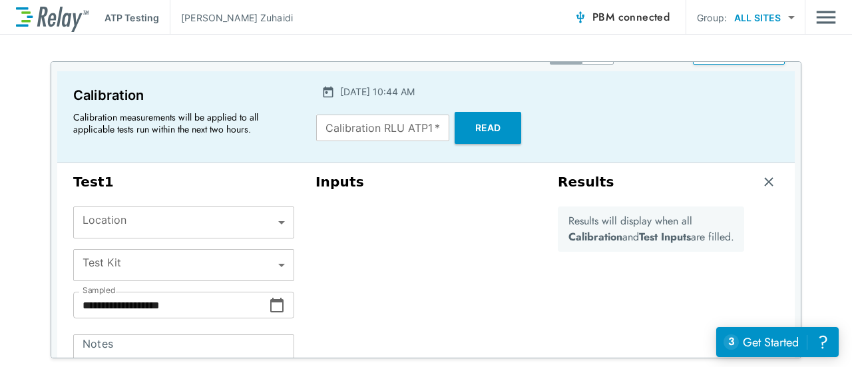
scroll to position [37, 0]
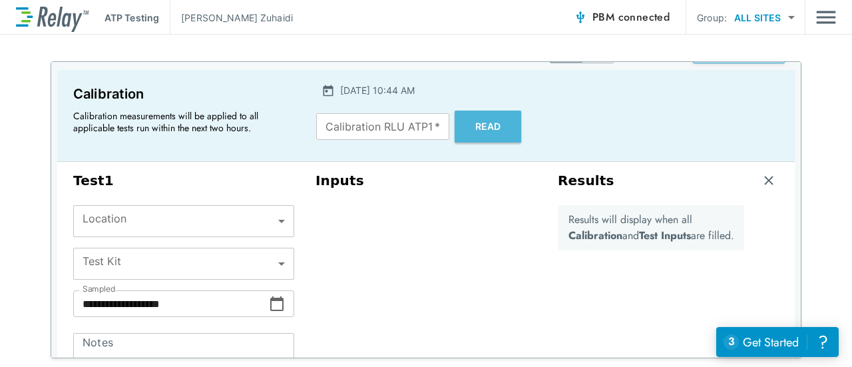
click at [479, 128] on button "Read" at bounding box center [488, 126] width 67 height 32
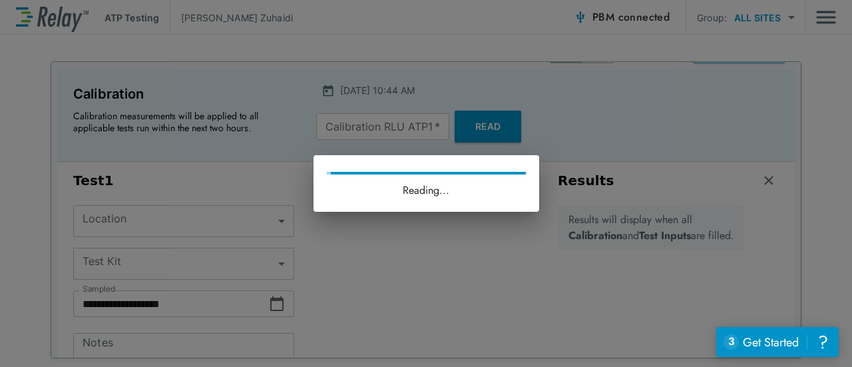
type input "*"
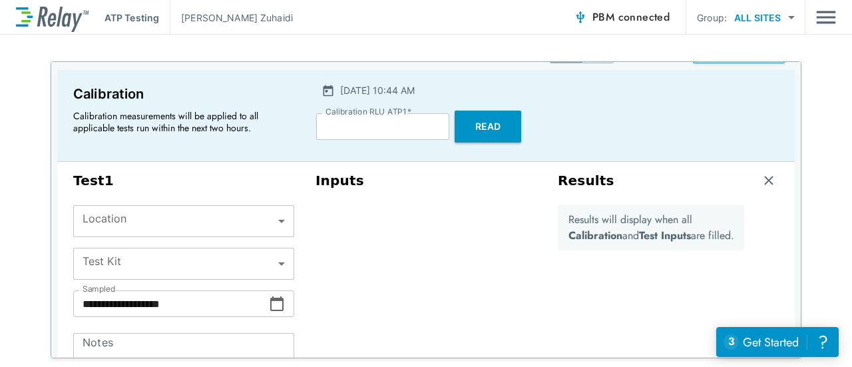
click at [606, 323] on div "Results will display when all Calibration and Test Inputs are filled." at bounding box center [651, 301] width 186 height 192
click at [762, 175] on img "button" at bounding box center [768, 180] width 13 height 13
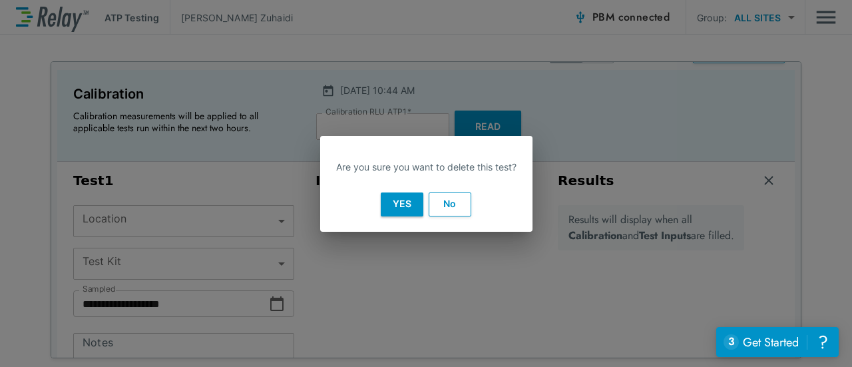
click at [450, 208] on button "No" at bounding box center [450, 204] width 43 height 24
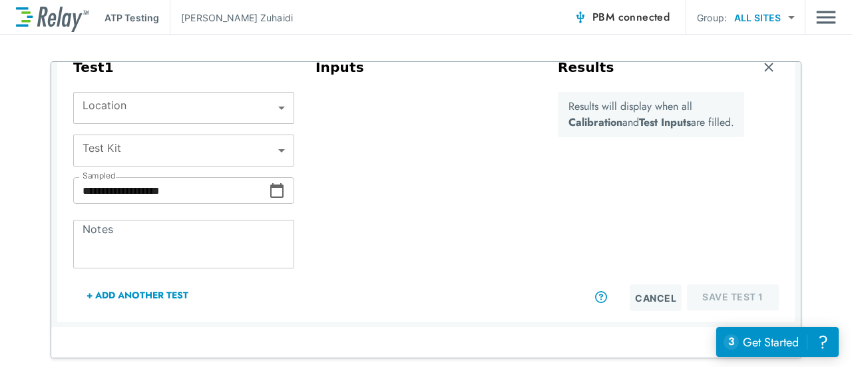
scroll to position [0, 0]
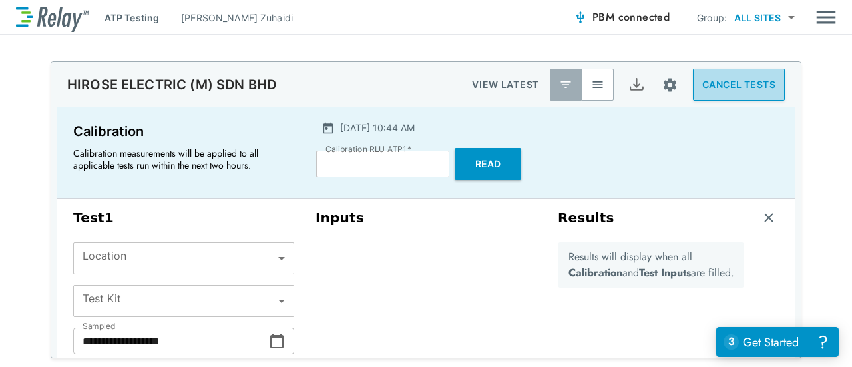
click at [696, 77] on button "CANCEL TESTS" at bounding box center [739, 85] width 92 height 32
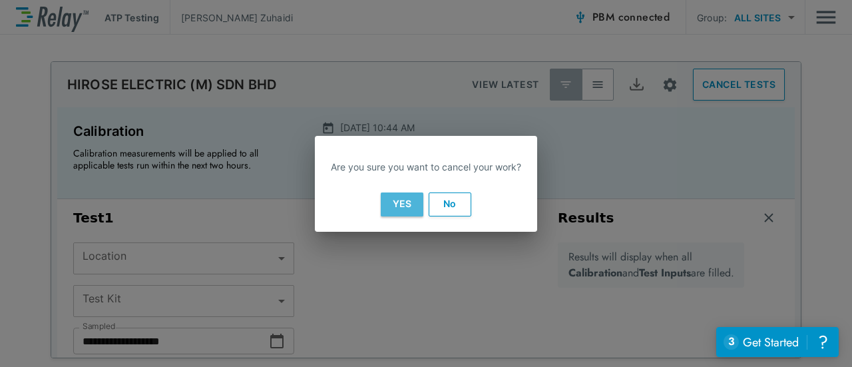
click at [415, 200] on button "Yes" at bounding box center [402, 204] width 43 height 24
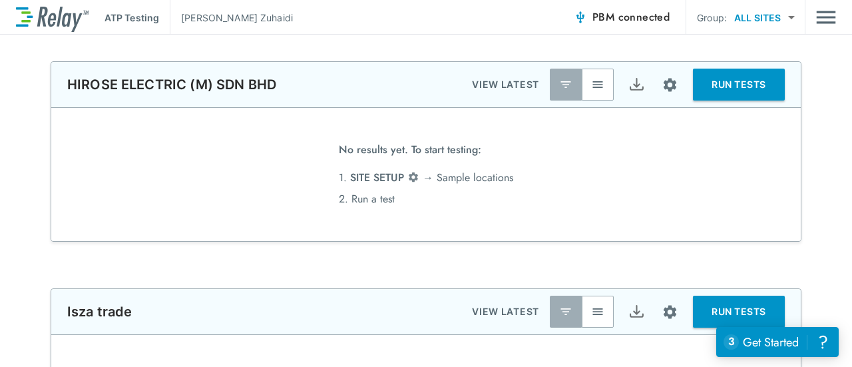
scroll to position [162, 0]
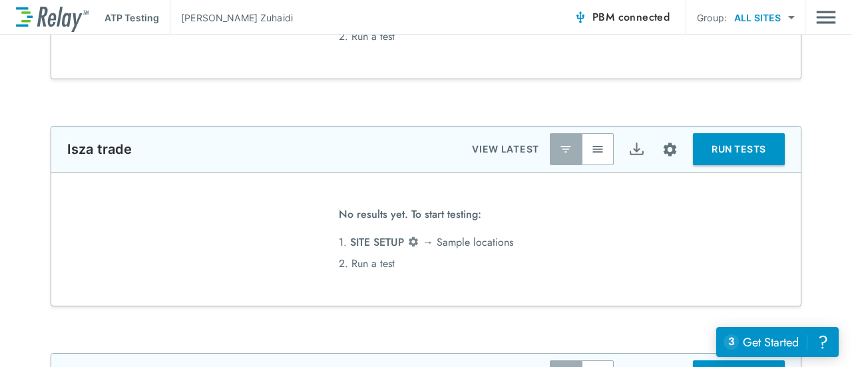
type input "*"
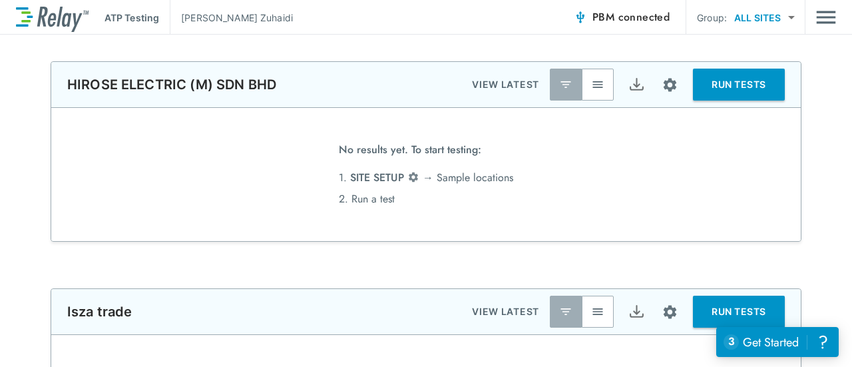
click at [747, 25] on body "**********" at bounding box center [426, 183] width 852 height 367
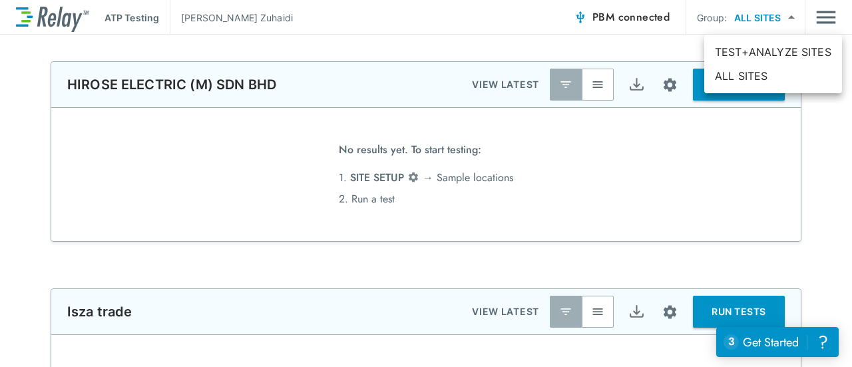
click at [654, 168] on div at bounding box center [426, 183] width 852 height 367
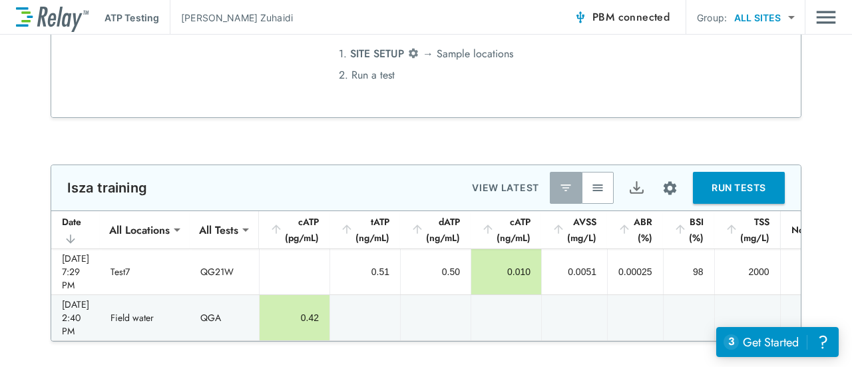
scroll to position [119, 0]
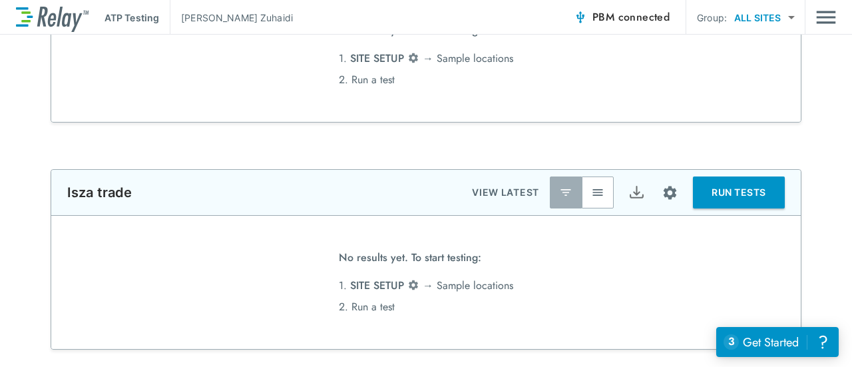
type input "*"
click at [736, 190] on button "RUN TESTS" at bounding box center [739, 192] width 92 height 32
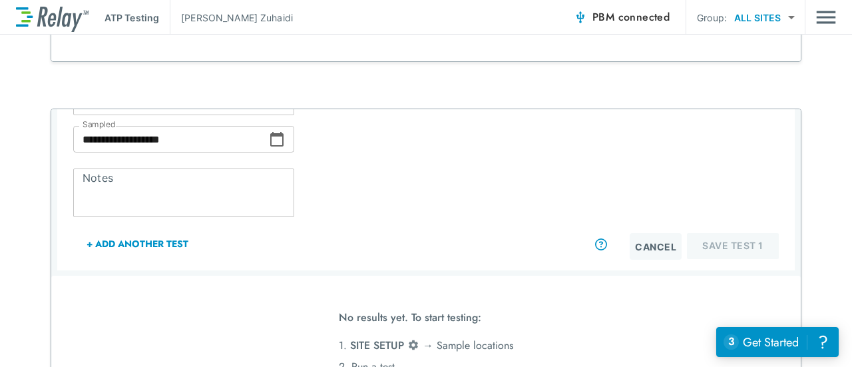
scroll to position [212, 0]
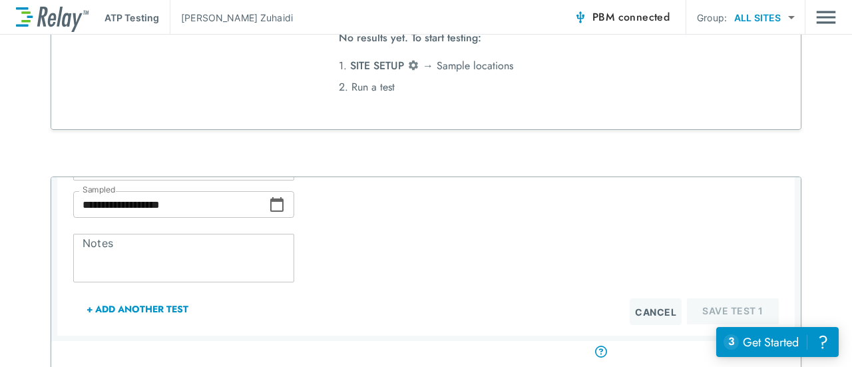
type input "*"
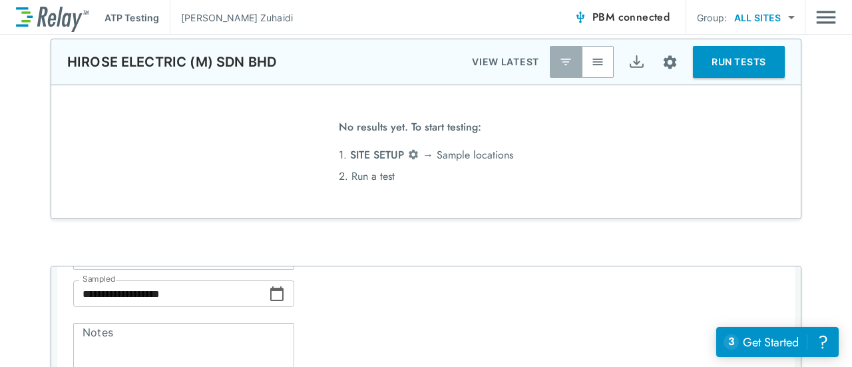
scroll to position [0, 0]
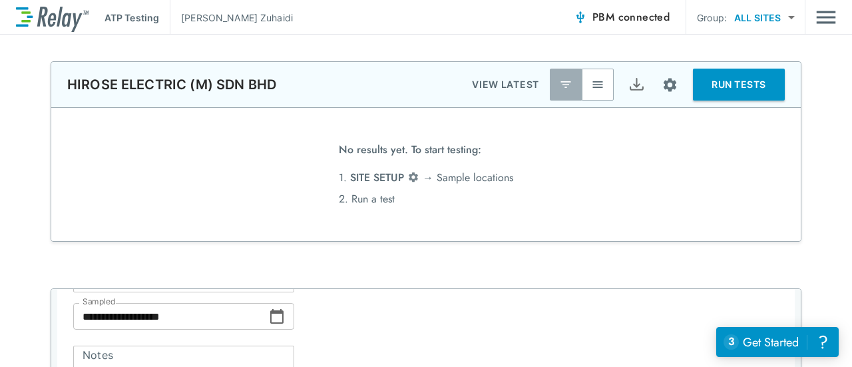
drag, startPoint x: 720, startPoint y: 66, endPoint x: 726, endPoint y: 83, distance: 17.5
click at [726, 83] on div "HIROSE ELECTRIC (M) SDN BHD VIEW LATEST RUN TESTS" at bounding box center [425, 84] width 749 height 45
click at [726, 83] on button "RUN TESTS" at bounding box center [739, 85] width 92 height 32
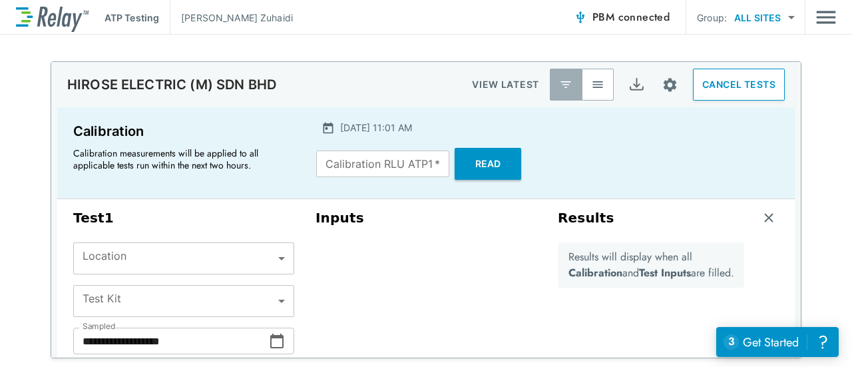
type input "*"
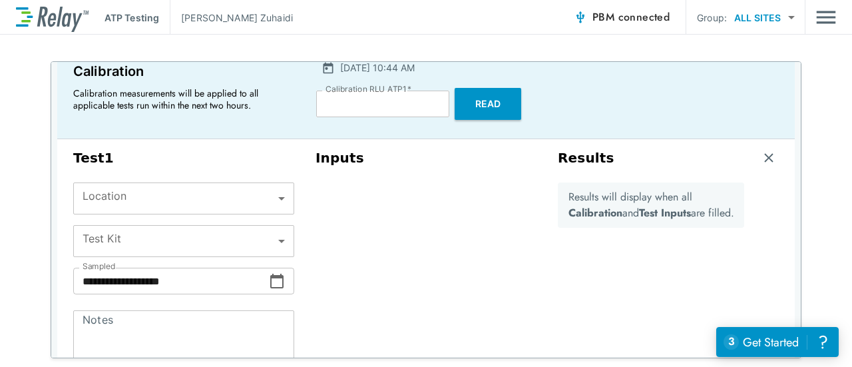
scroll to position [61, 0]
click at [393, 99] on input "*" at bounding box center [382, 103] width 133 height 27
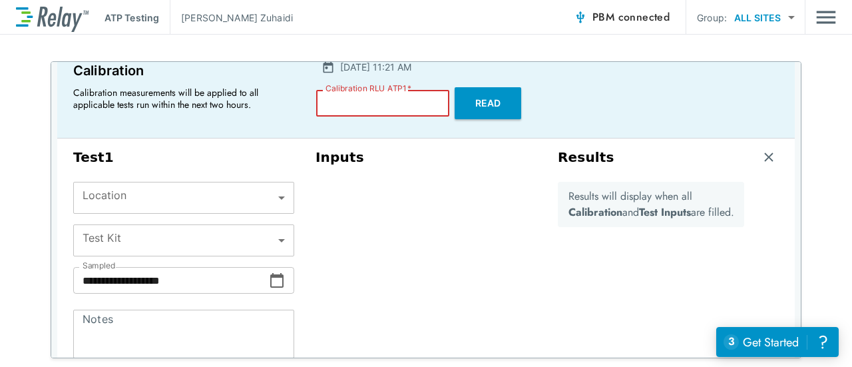
type input "*"
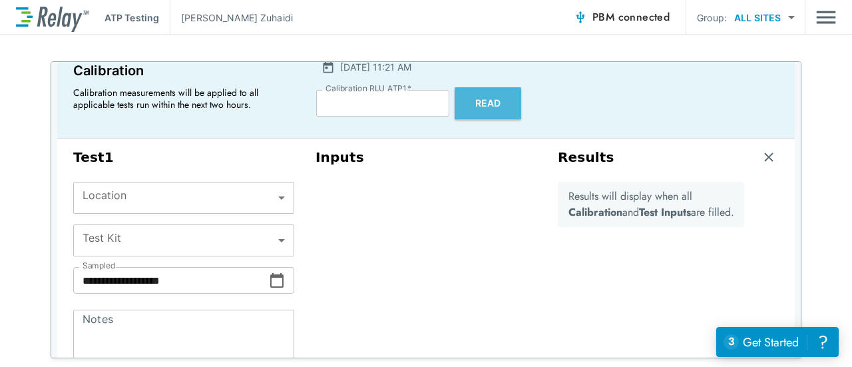
click at [477, 103] on button "Read" at bounding box center [488, 103] width 67 height 32
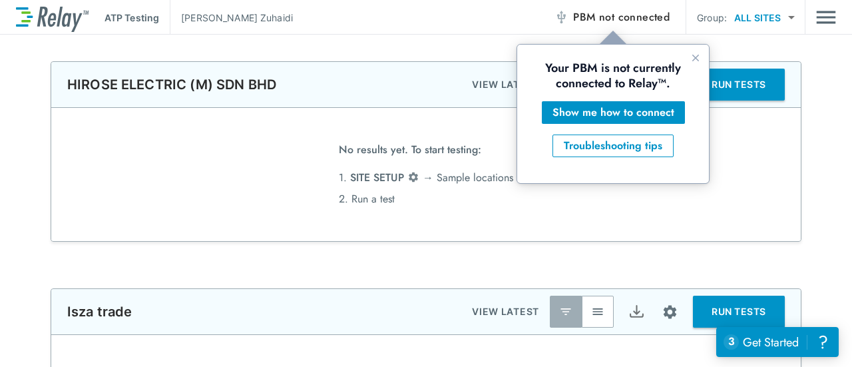
click at [620, 22] on span "not connected" at bounding box center [634, 16] width 71 height 15
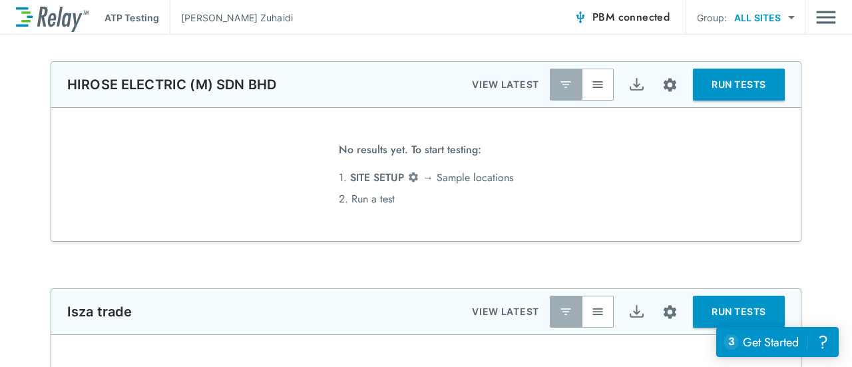
scroll to position [104, 0]
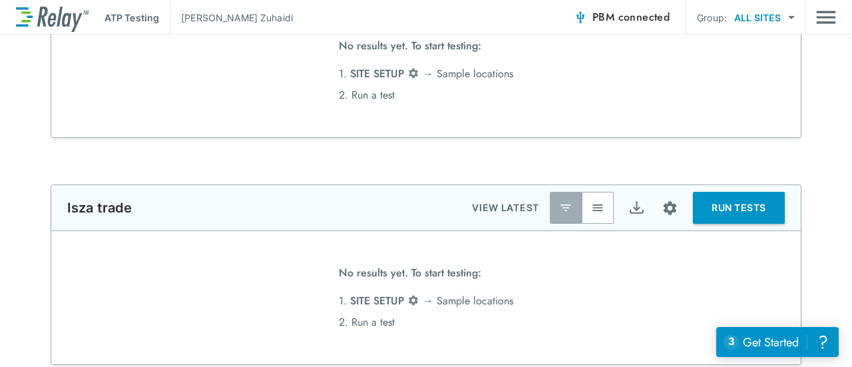
type input "*"
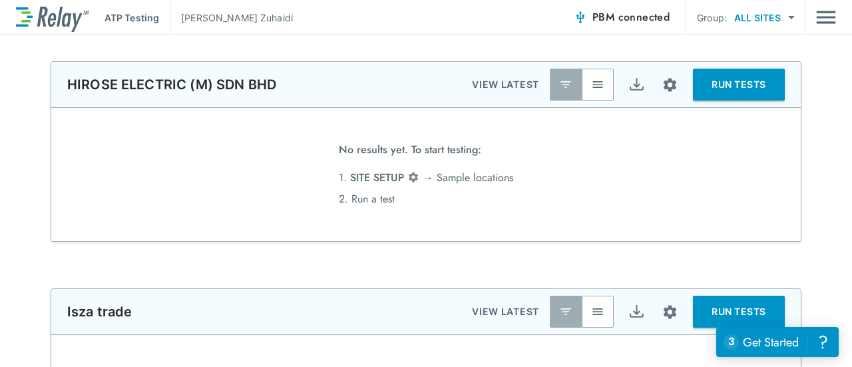
click at [741, 77] on button "RUN TESTS" at bounding box center [739, 85] width 92 height 32
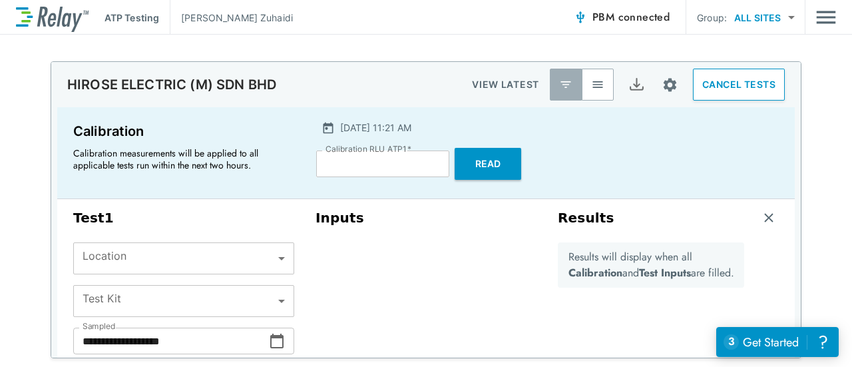
scroll to position [44, 0]
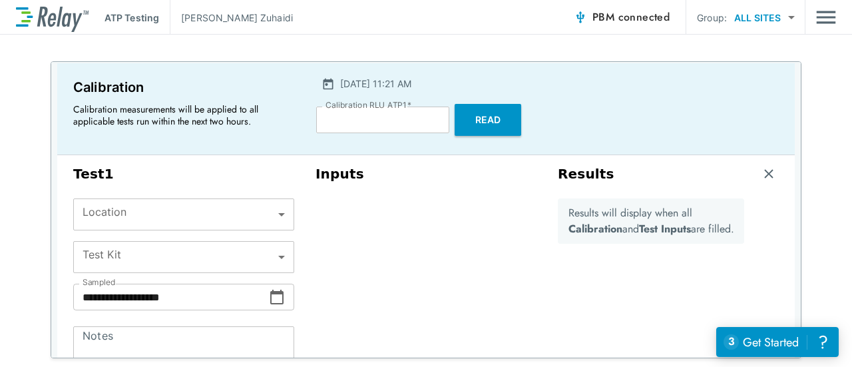
click at [484, 123] on button "Read" at bounding box center [488, 120] width 67 height 32
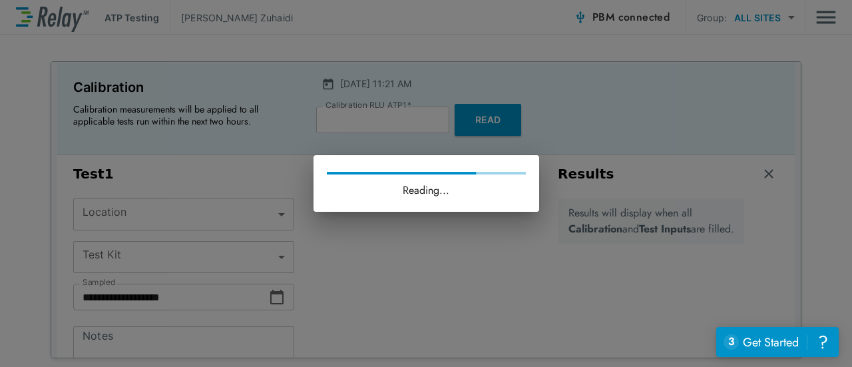
type input "****"
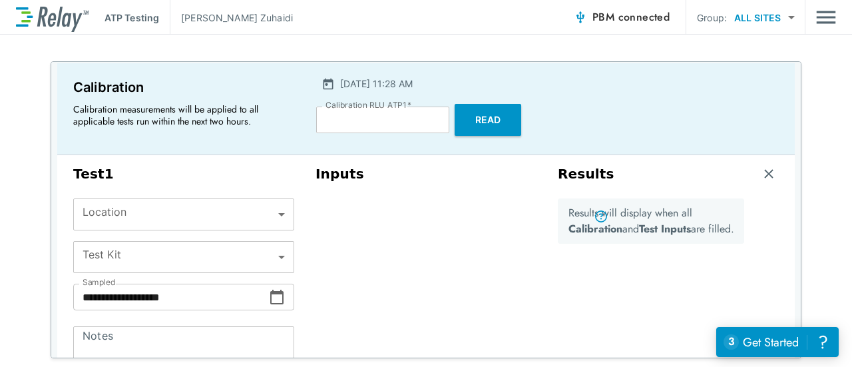
scroll to position [252, 0]
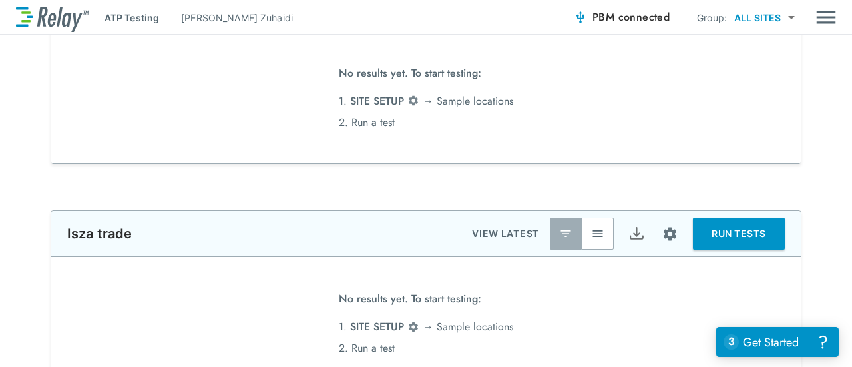
type input "****"
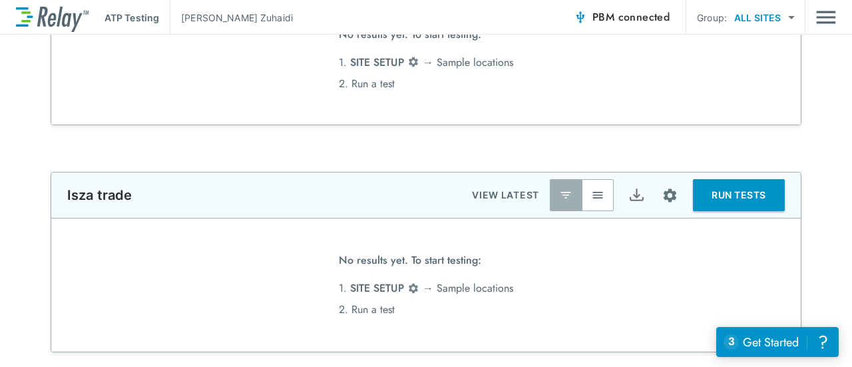
click at [728, 202] on button "RUN TESTS" at bounding box center [739, 195] width 92 height 32
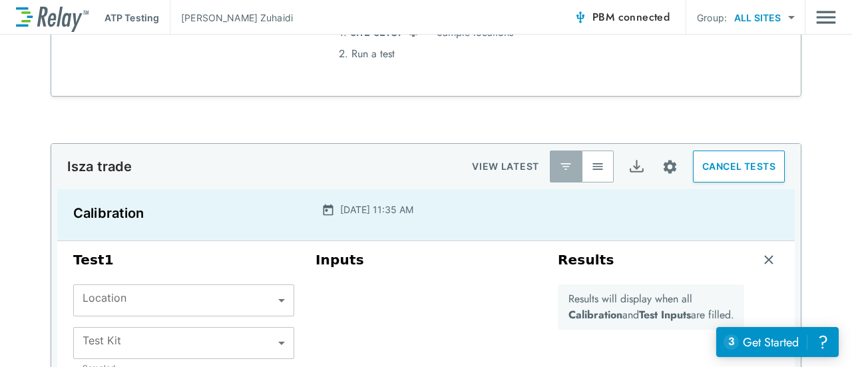
scroll to position [174, 0]
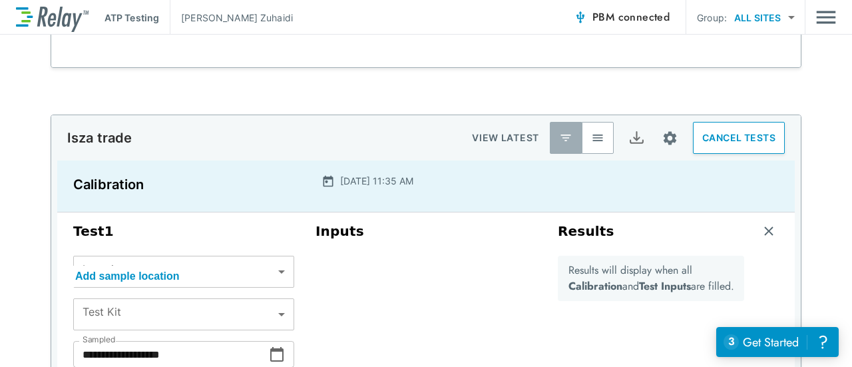
type input "****"
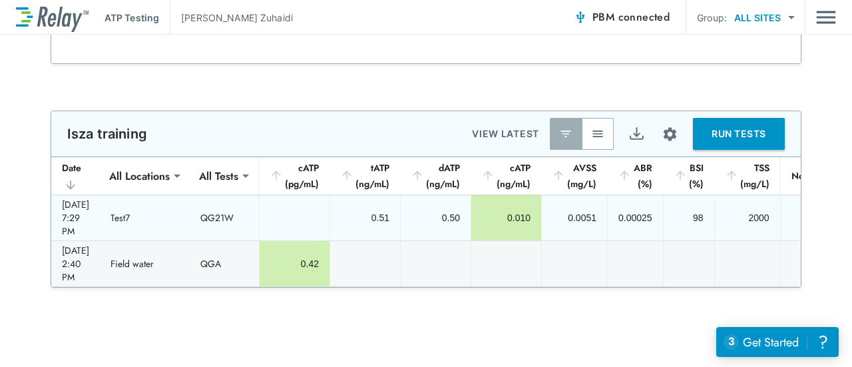
scroll to position [454, 0]
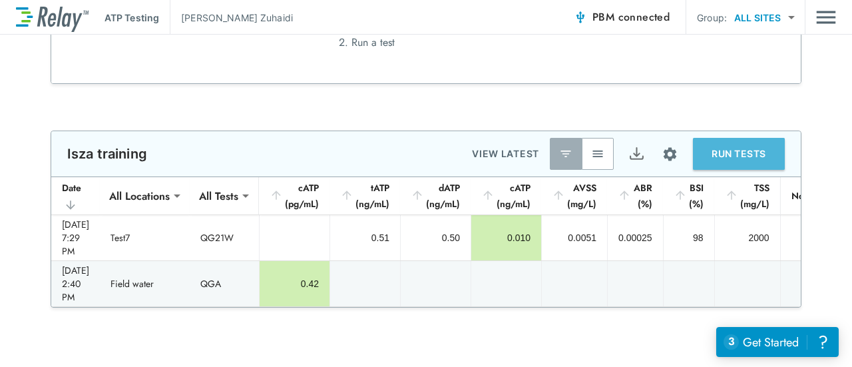
click at [727, 150] on button "RUN TESTS" at bounding box center [739, 154] width 92 height 32
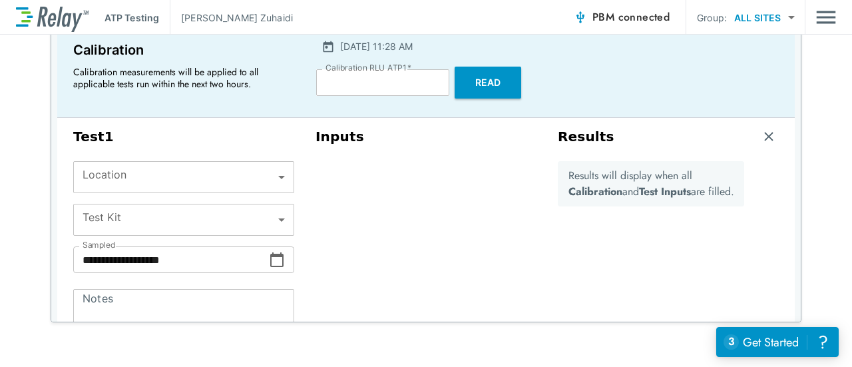
scroll to position [35, 0]
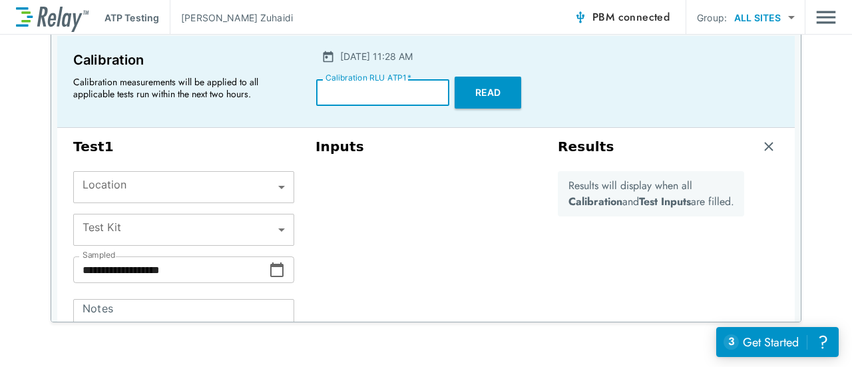
click at [345, 98] on input "****" at bounding box center [382, 92] width 133 height 27
type input "*"
click at [710, 65] on div at bounding box center [669, 81] width 240 height 81
click at [483, 99] on button "Read" at bounding box center [488, 93] width 67 height 32
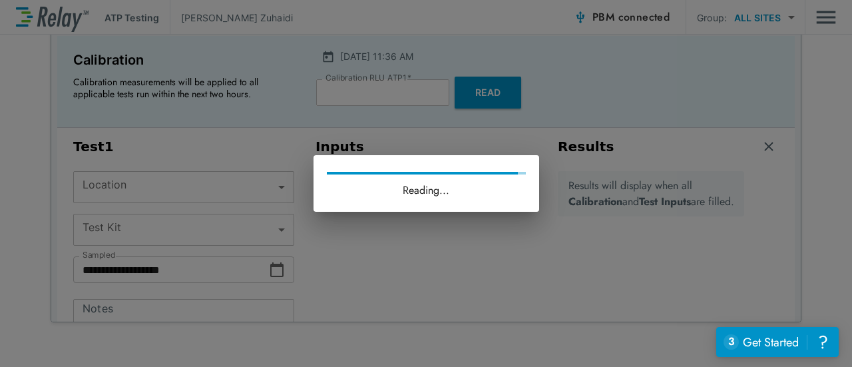
type input "****"
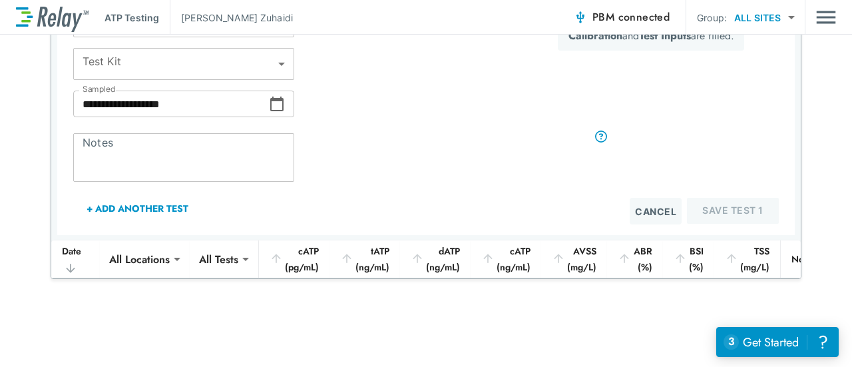
scroll to position [232, 0]
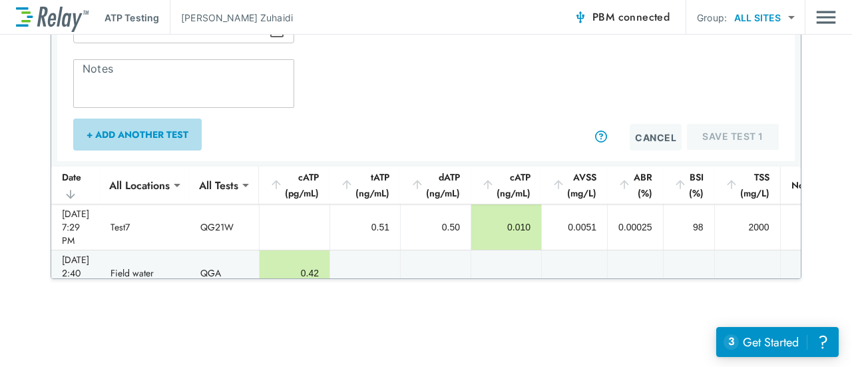
click at [122, 126] on button "+ Add Another Test" at bounding box center [137, 134] width 128 height 32
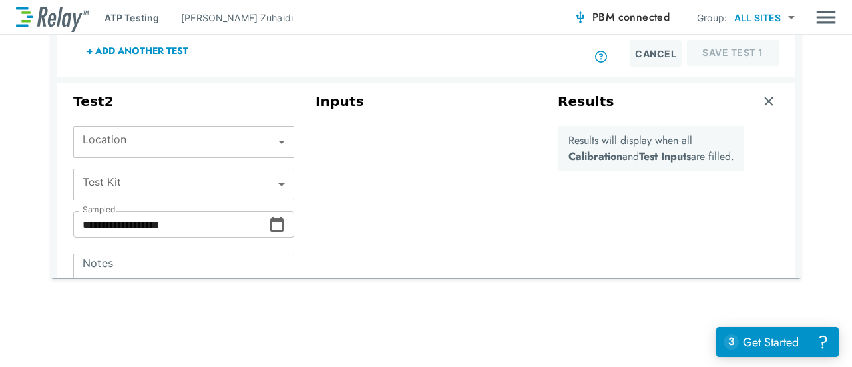
scroll to position [312, 0]
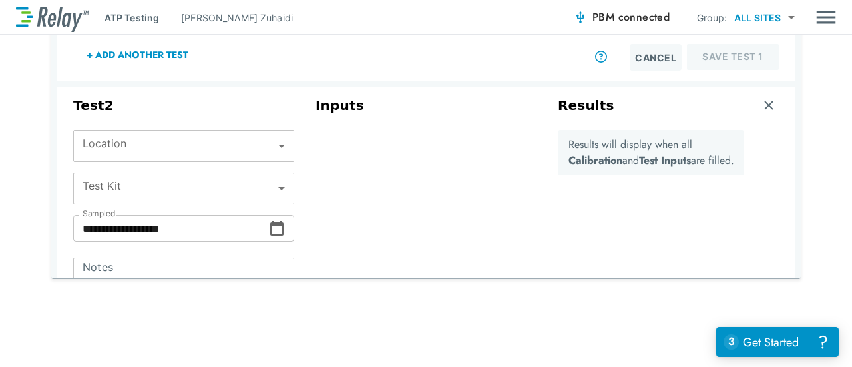
click at [180, 143] on body "**********" at bounding box center [426, 183] width 852 height 367
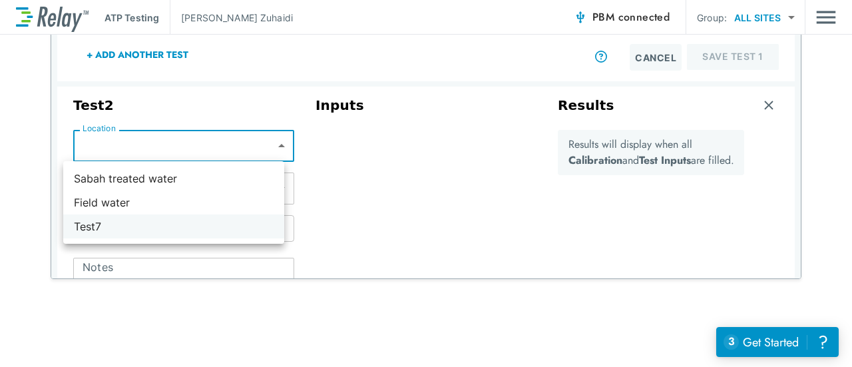
click at [96, 222] on li "Test7" at bounding box center [173, 226] width 221 height 24
type input "*****"
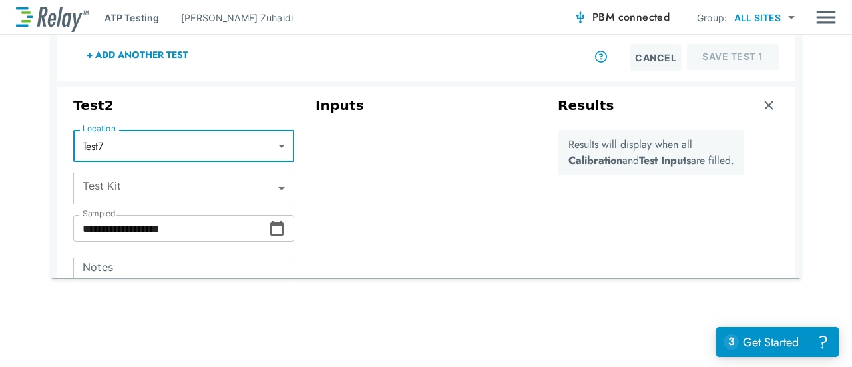
type input "*****"
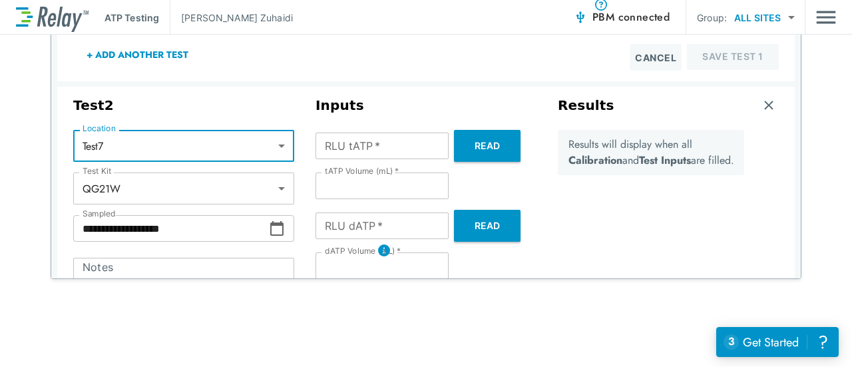
scroll to position [363, 0]
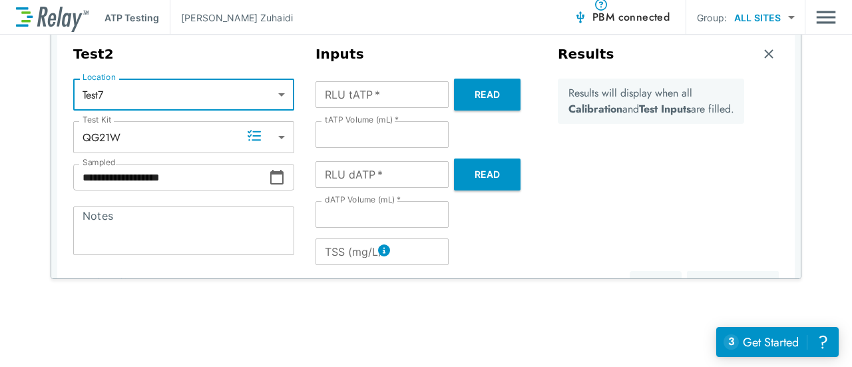
click at [266, 135] on body "**********" at bounding box center [426, 183] width 852 height 367
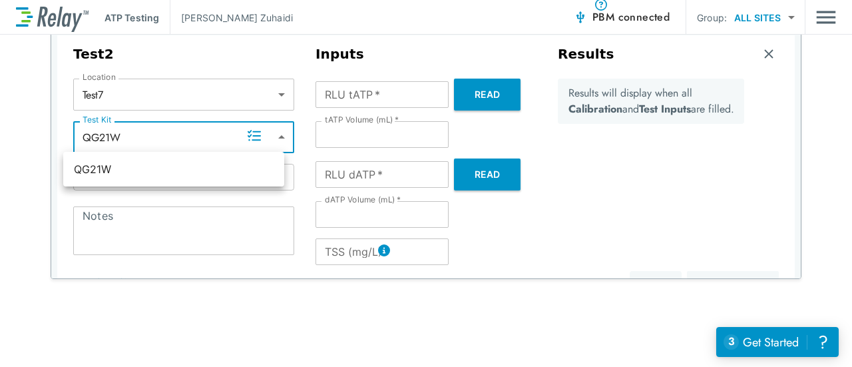
click at [204, 127] on div at bounding box center [426, 183] width 852 height 367
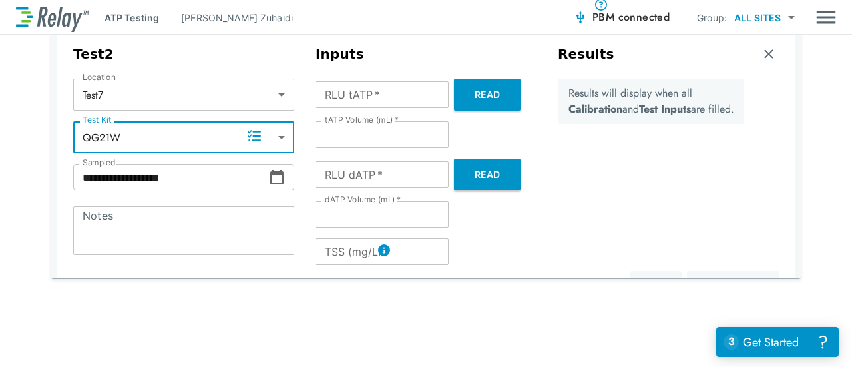
click at [274, 103] on body "**********" at bounding box center [426, 183] width 852 height 367
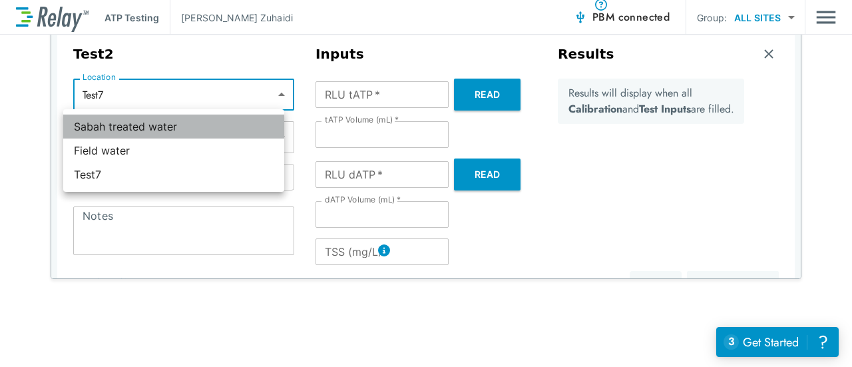
click at [131, 129] on li "Sabah treated water" at bounding box center [173, 126] width 221 height 24
type input "**********"
type input "***"
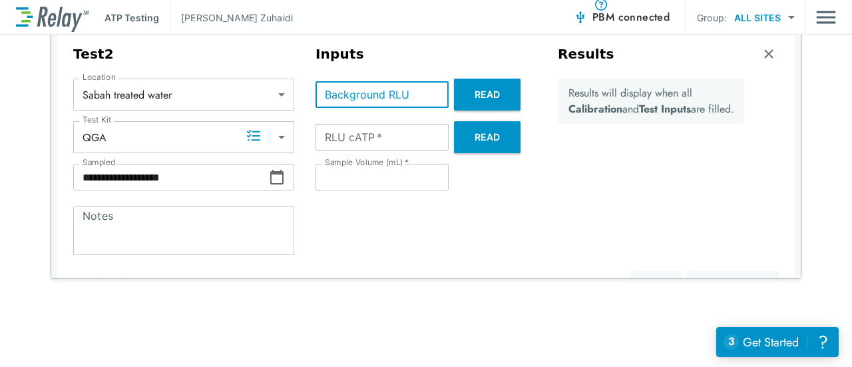
click at [417, 95] on input "Background RLU" at bounding box center [381, 94] width 133 height 27
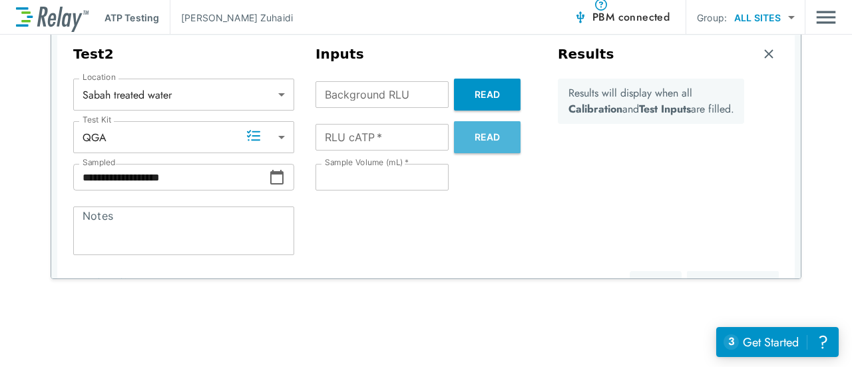
click at [465, 130] on button "Read" at bounding box center [487, 137] width 67 height 32
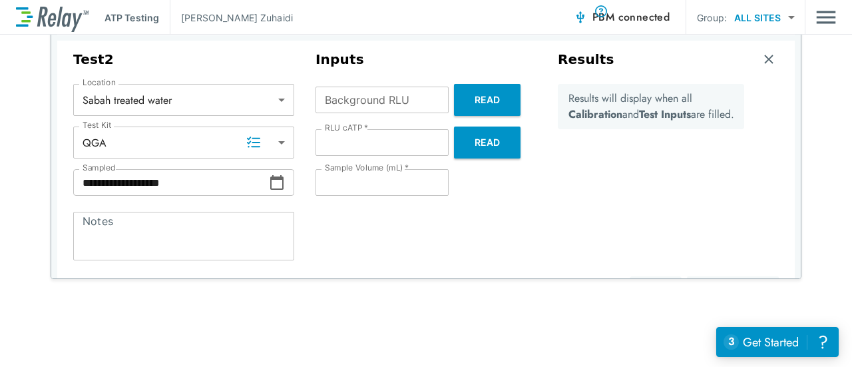
scroll to position [357, 0]
click at [493, 148] on button "Read" at bounding box center [487, 143] width 67 height 32
click at [481, 147] on button "Read" at bounding box center [487, 143] width 67 height 32
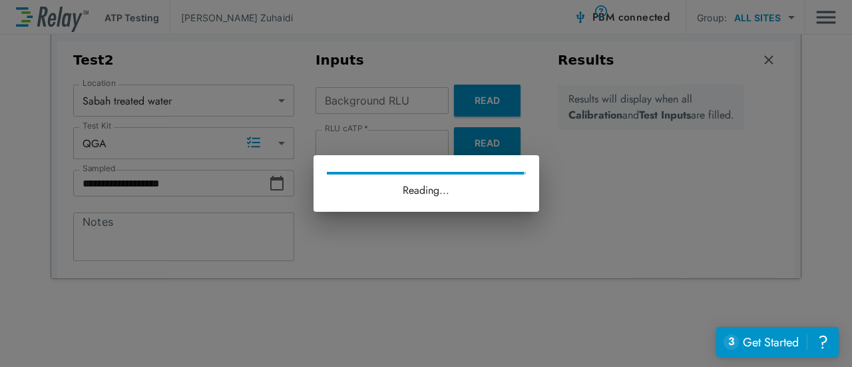
type input "***"
